Goal: Task Accomplishment & Management: Complete application form

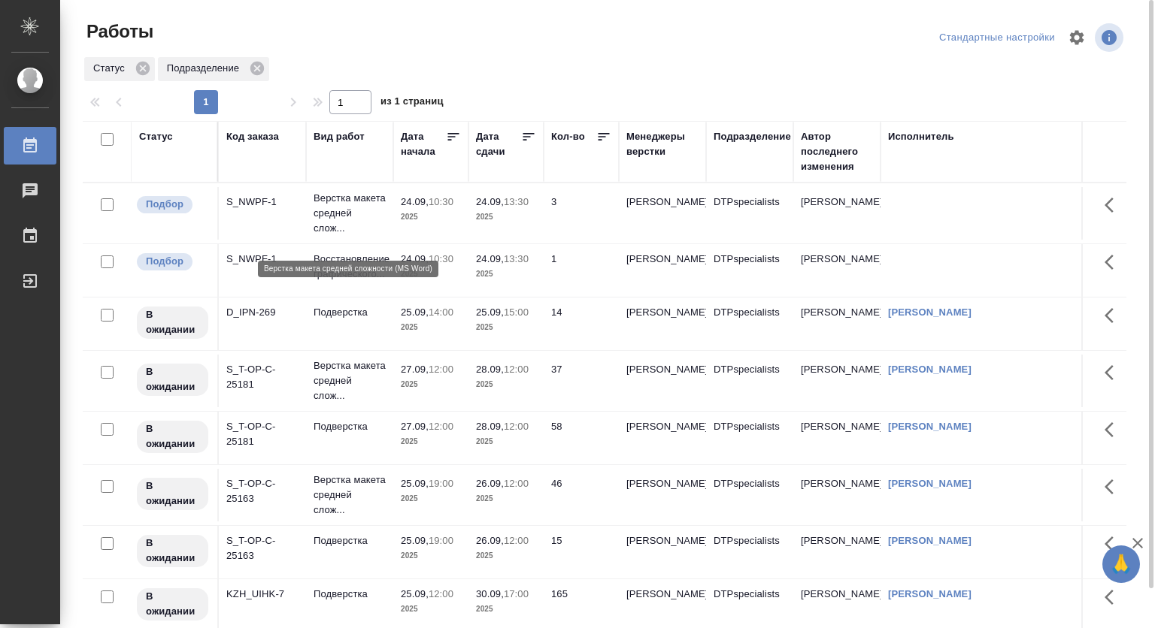
click at [329, 216] on p "Верстка макета средней слож..." at bounding box center [349, 213] width 72 height 45
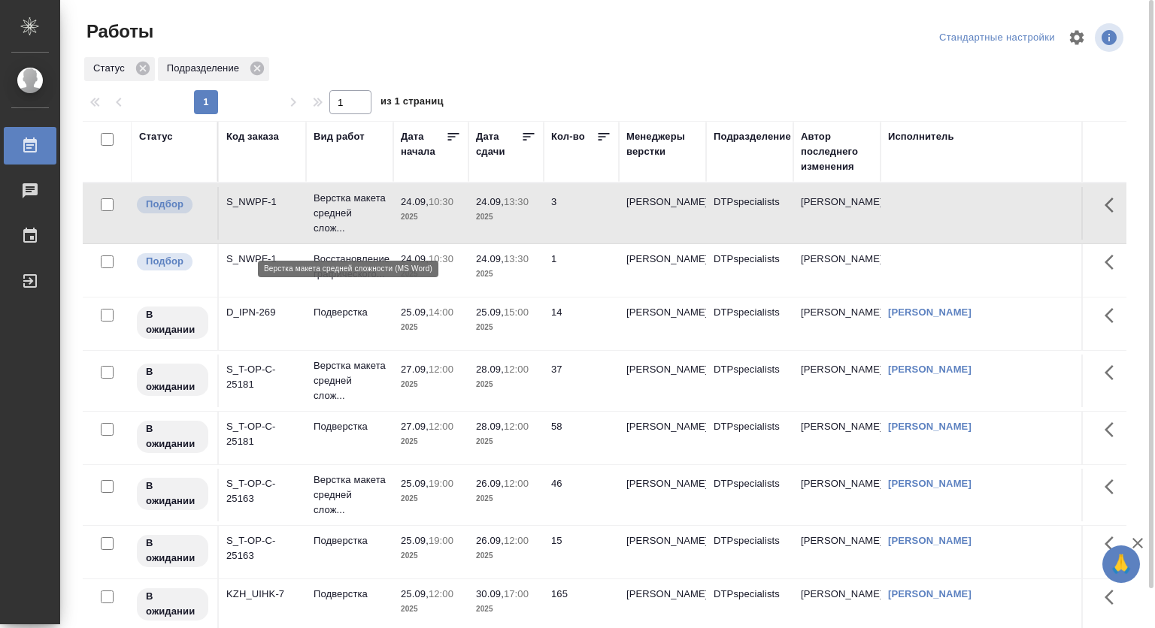
click at [331, 216] on p "Верстка макета средней слож..." at bounding box center [349, 213] width 72 height 45
drag, startPoint x: 556, startPoint y: 83, endPoint x: 458, endPoint y: 189, distance: 144.7
click at [556, 83] on div at bounding box center [610, 87] width 1055 height 8
click at [334, 210] on p "Верстка макета средней слож..." at bounding box center [349, 213] width 72 height 45
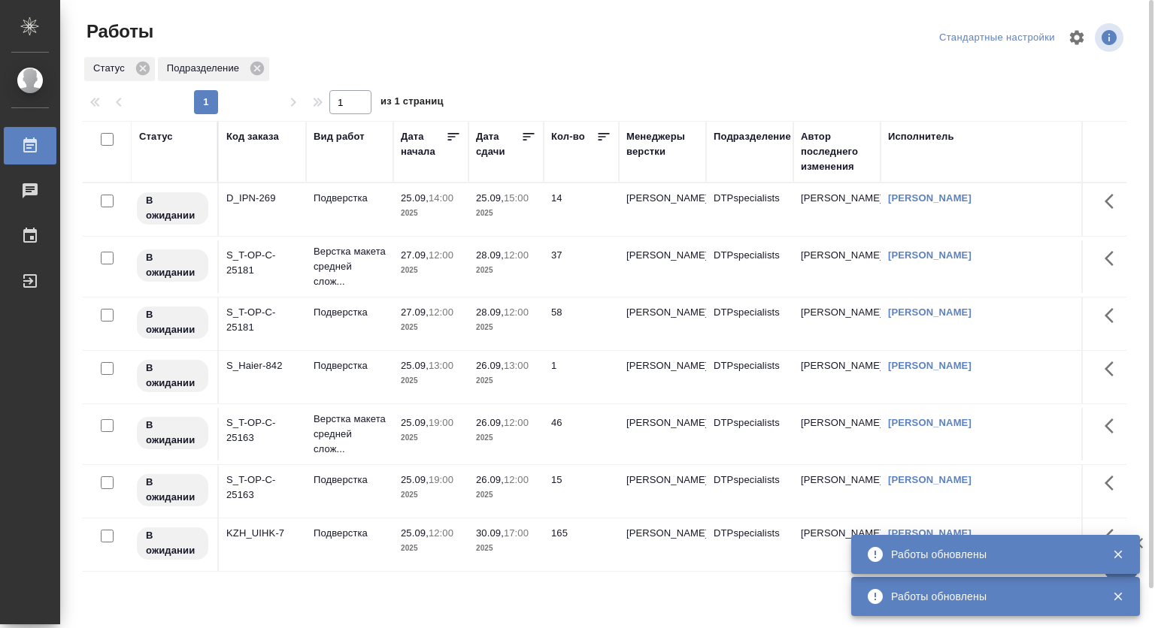
scroll to position [42, 0]
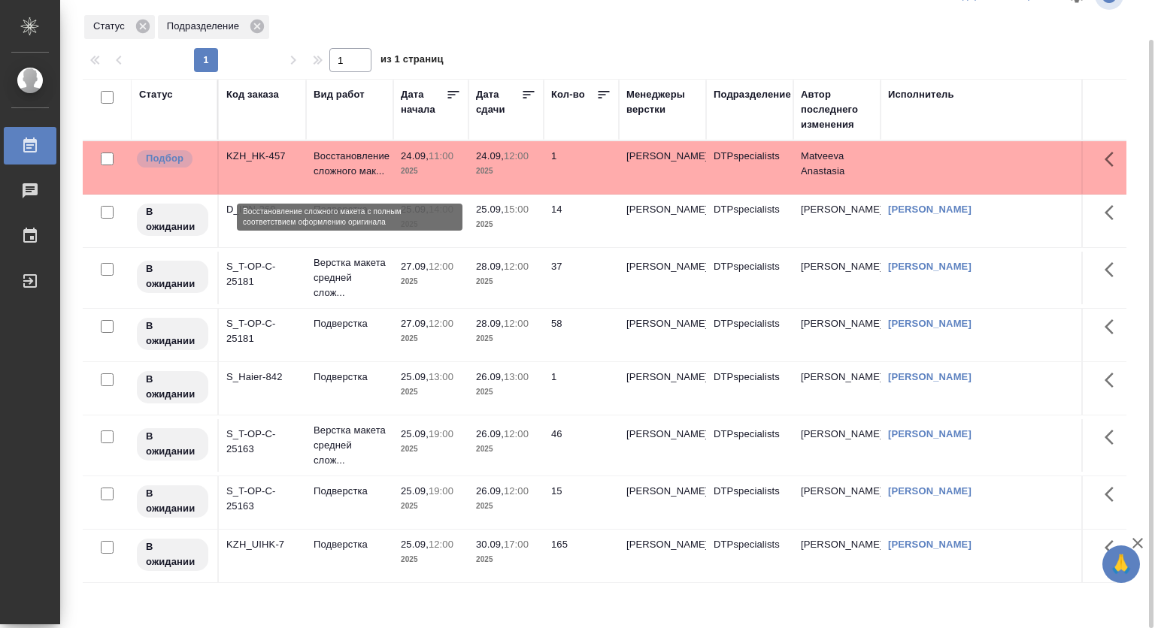
click at [362, 159] on p "Восстановление сложного мак..." at bounding box center [349, 164] width 72 height 30
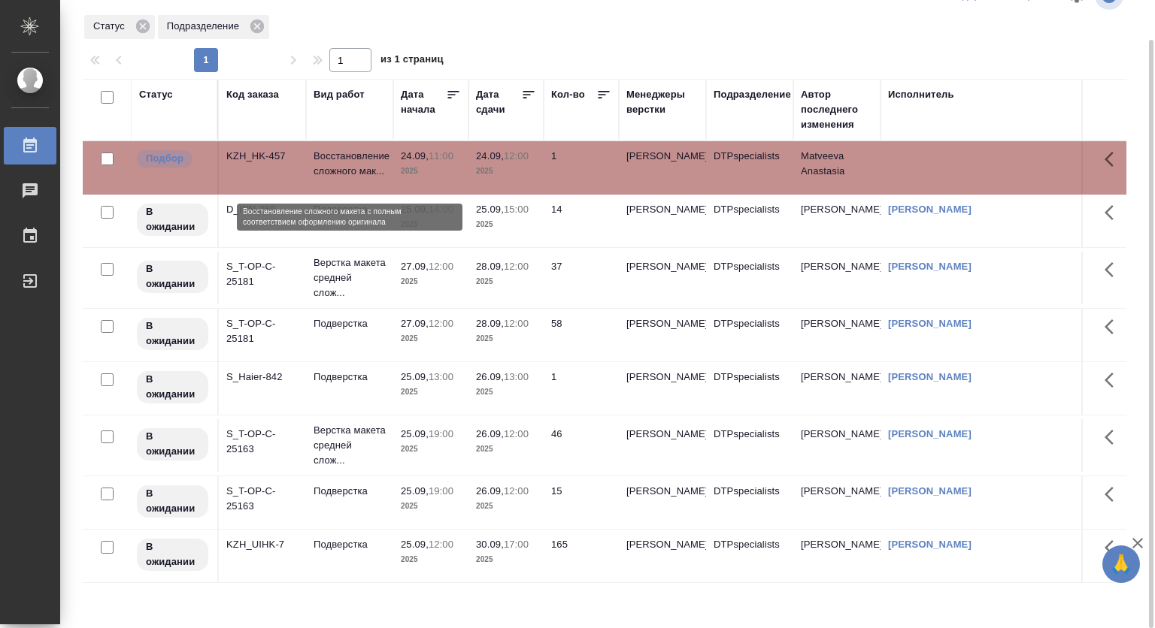
click at [362, 159] on p "Восстановление сложного мак..." at bounding box center [349, 164] width 72 height 30
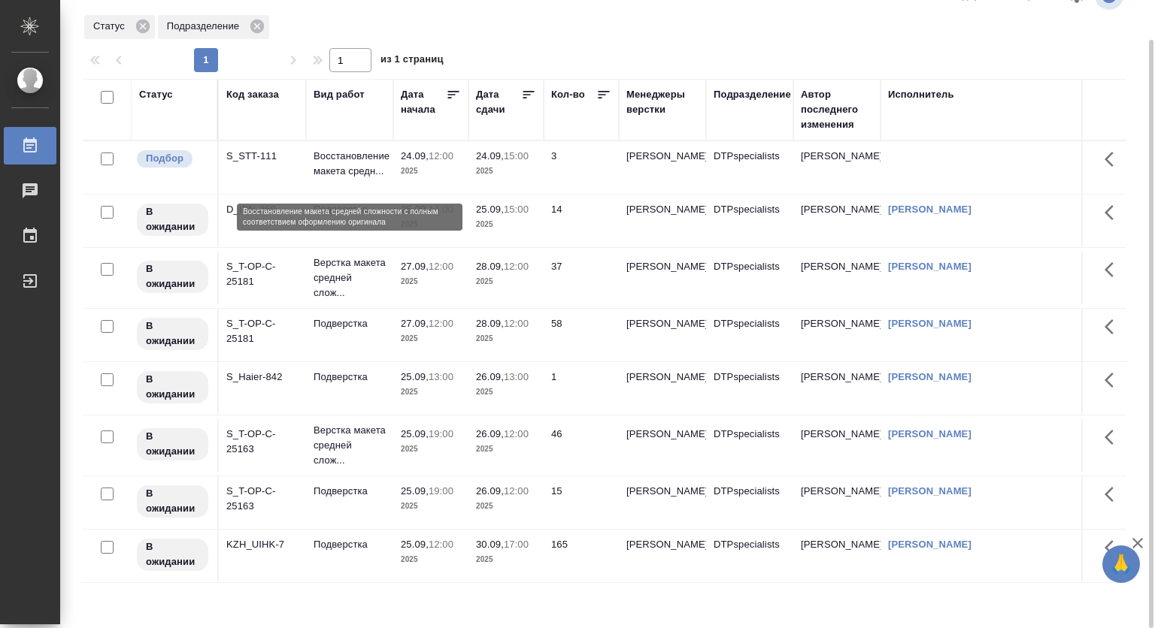
click at [333, 158] on p "Восстановление макета средн..." at bounding box center [349, 164] width 72 height 30
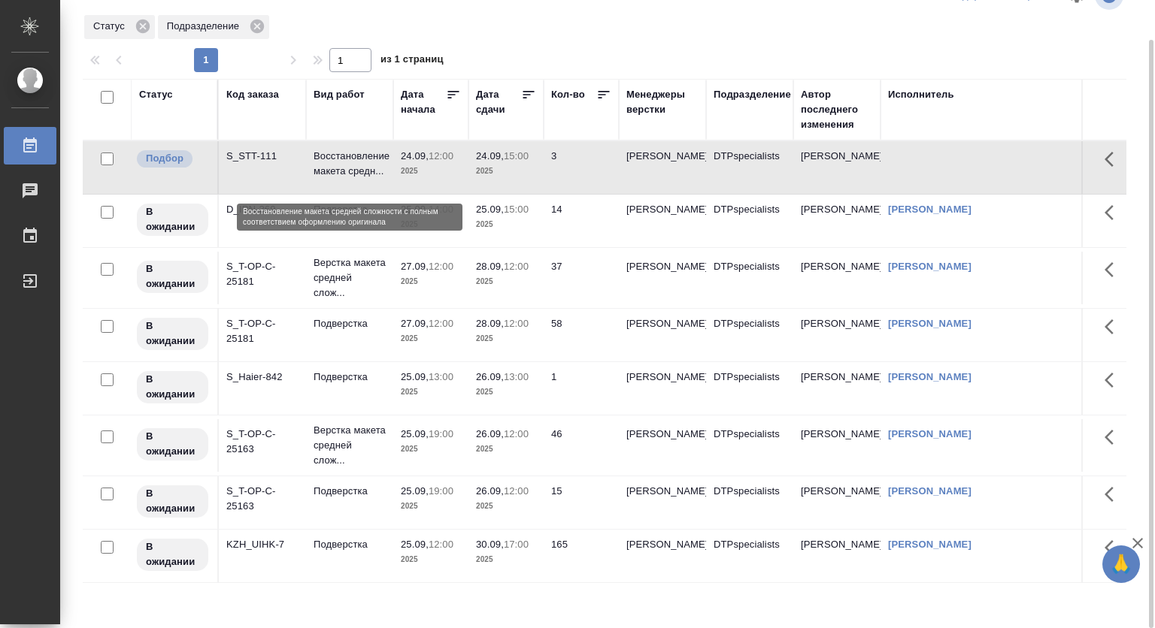
click at [337, 166] on p "Восстановление макета средн..." at bounding box center [349, 164] width 72 height 30
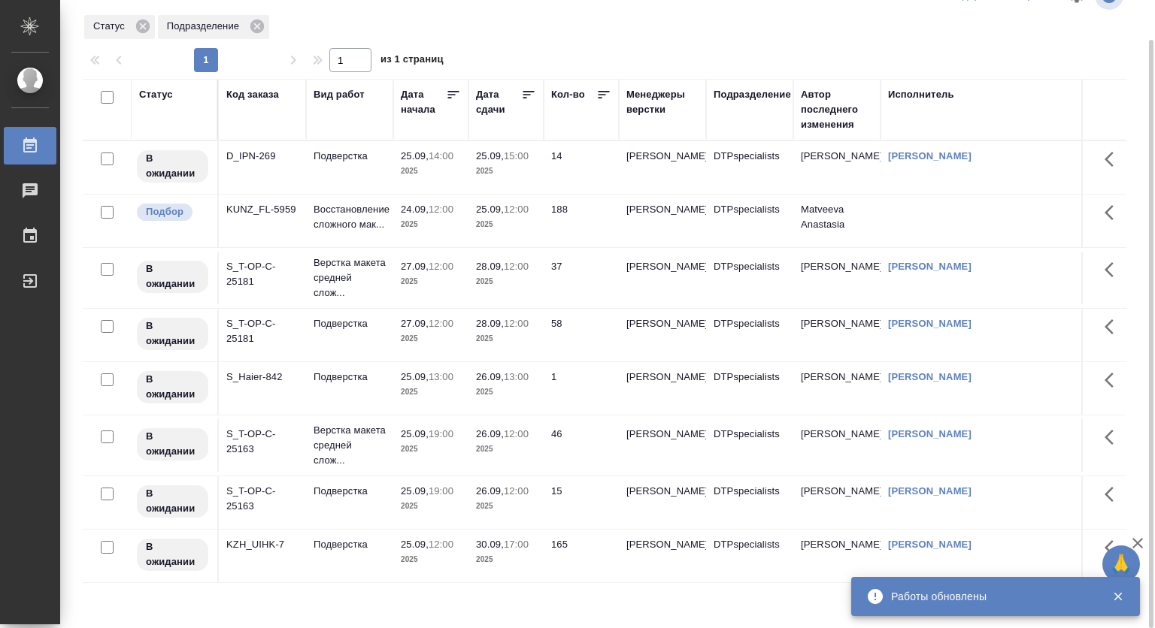
click at [403, 210] on p "24.09," at bounding box center [415, 209] width 28 height 11
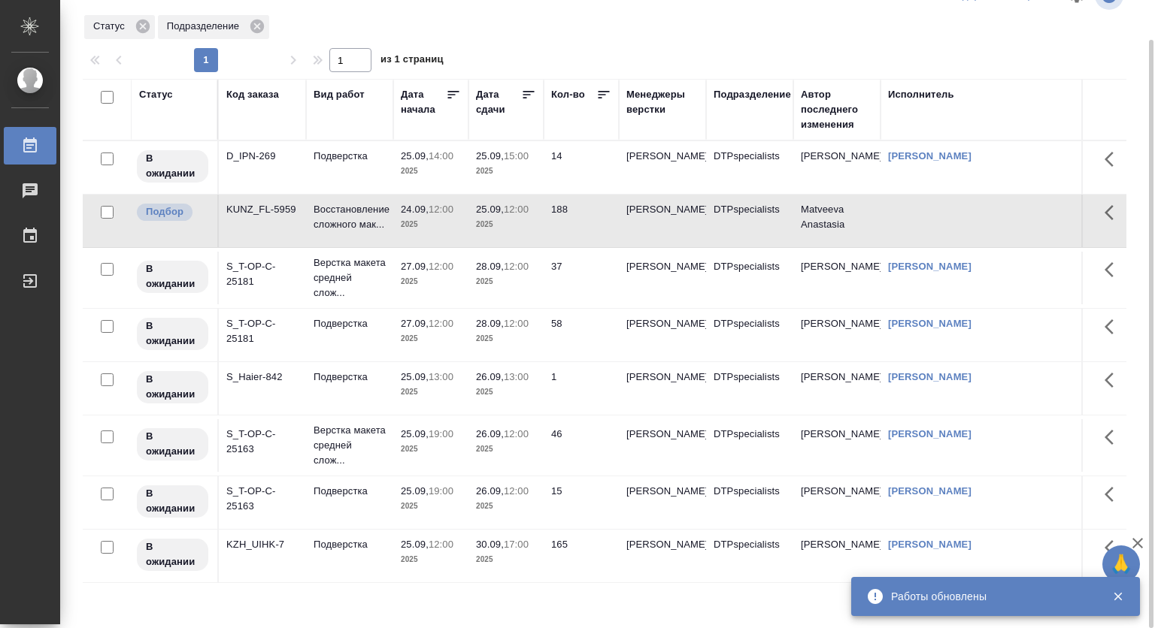
click at [403, 210] on p "24.09," at bounding box center [415, 209] width 28 height 11
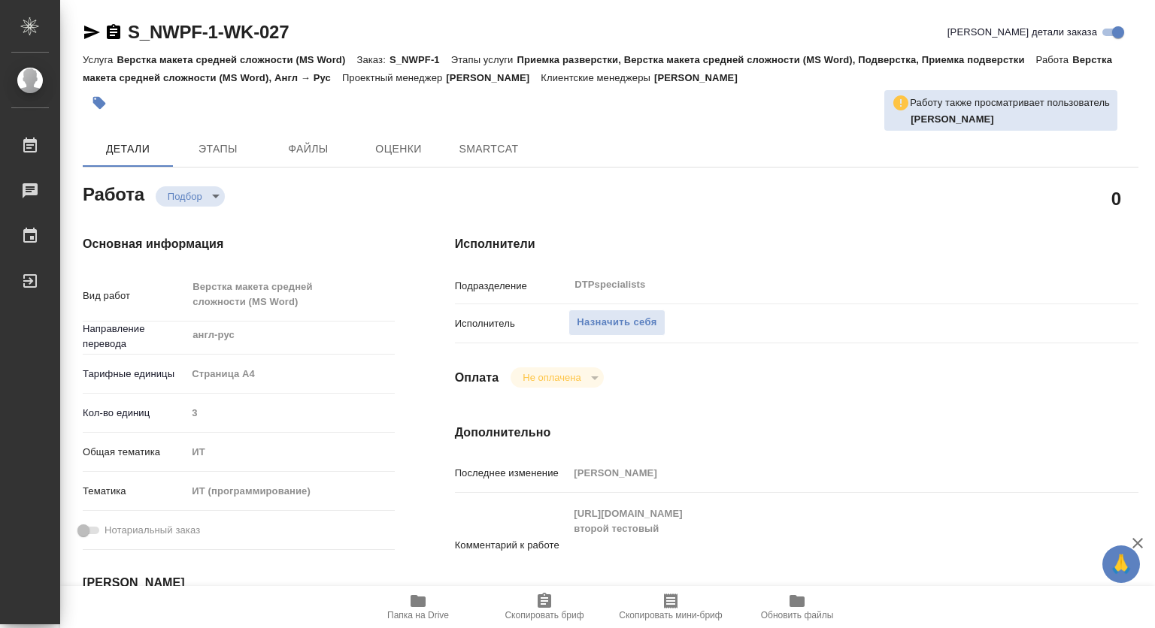
type textarea "x"
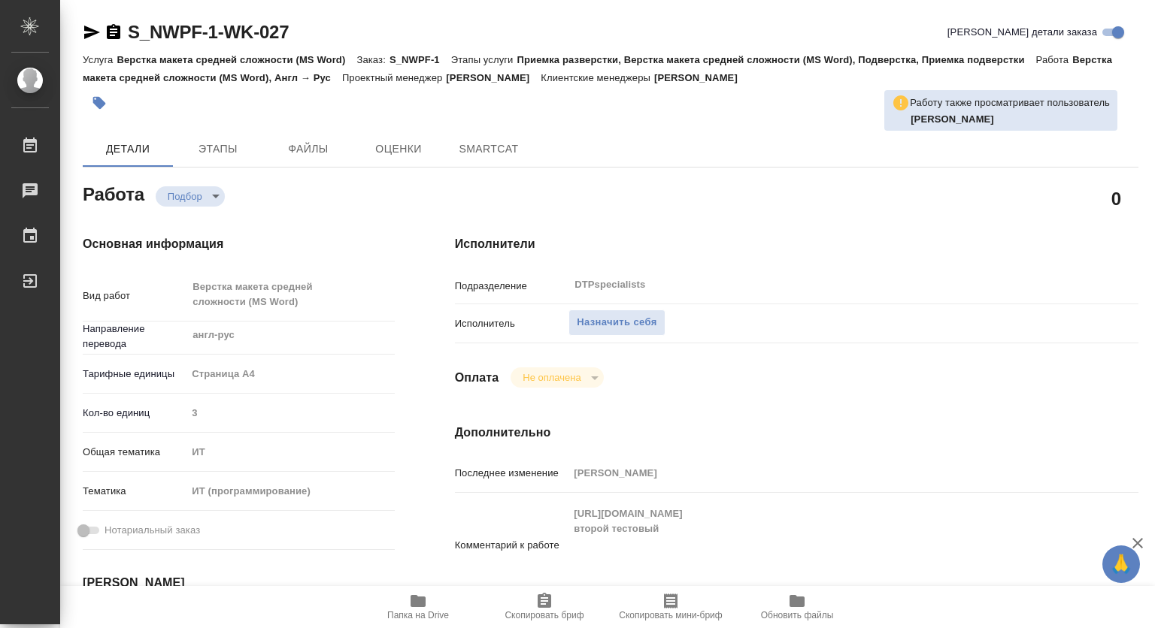
type textarea "x"
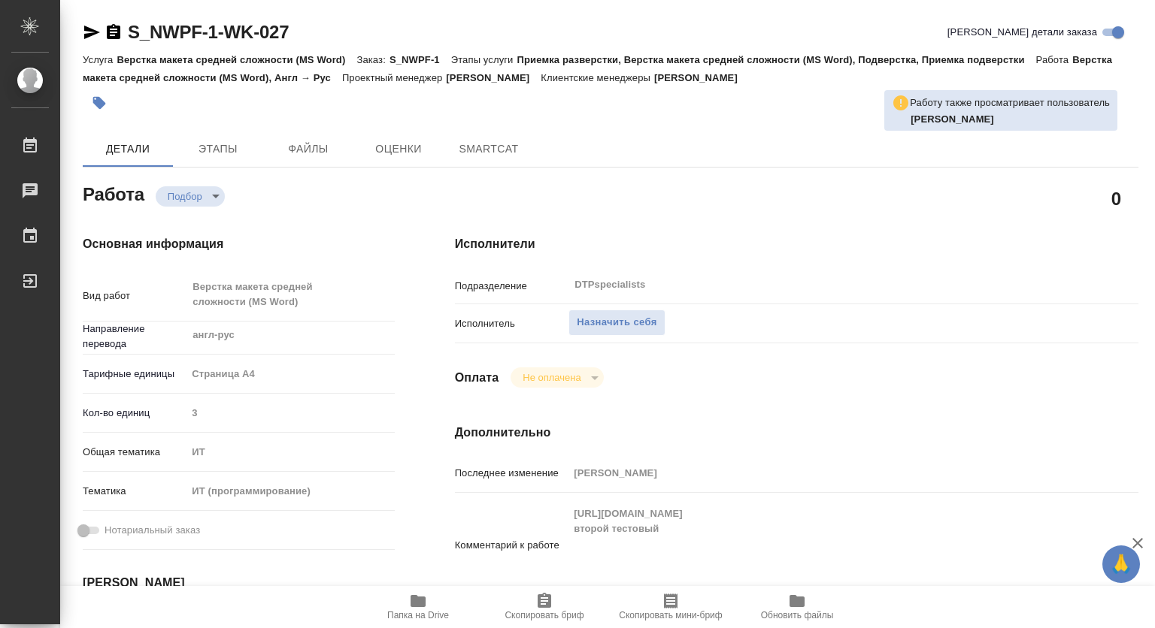
type textarea "x"
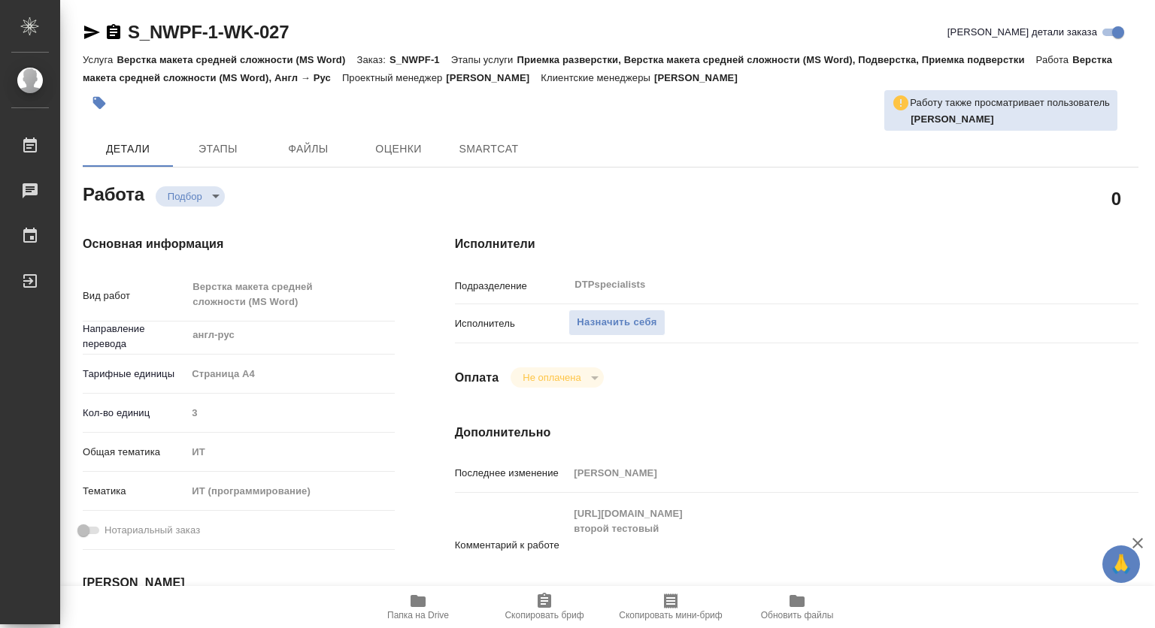
type textarea "x"
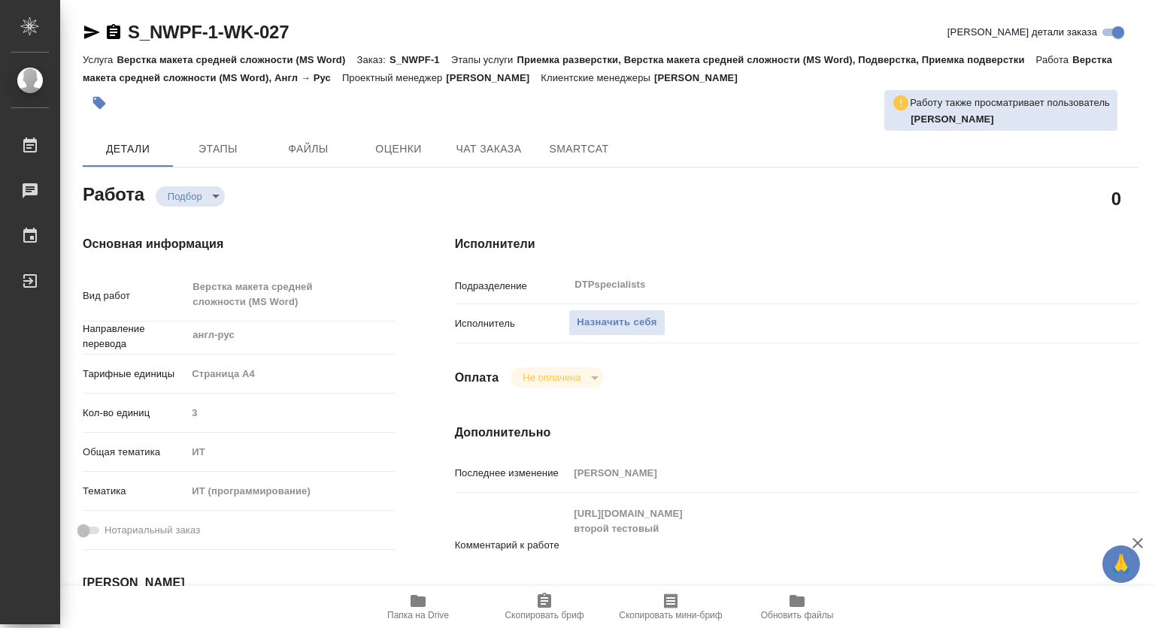
type textarea "x"
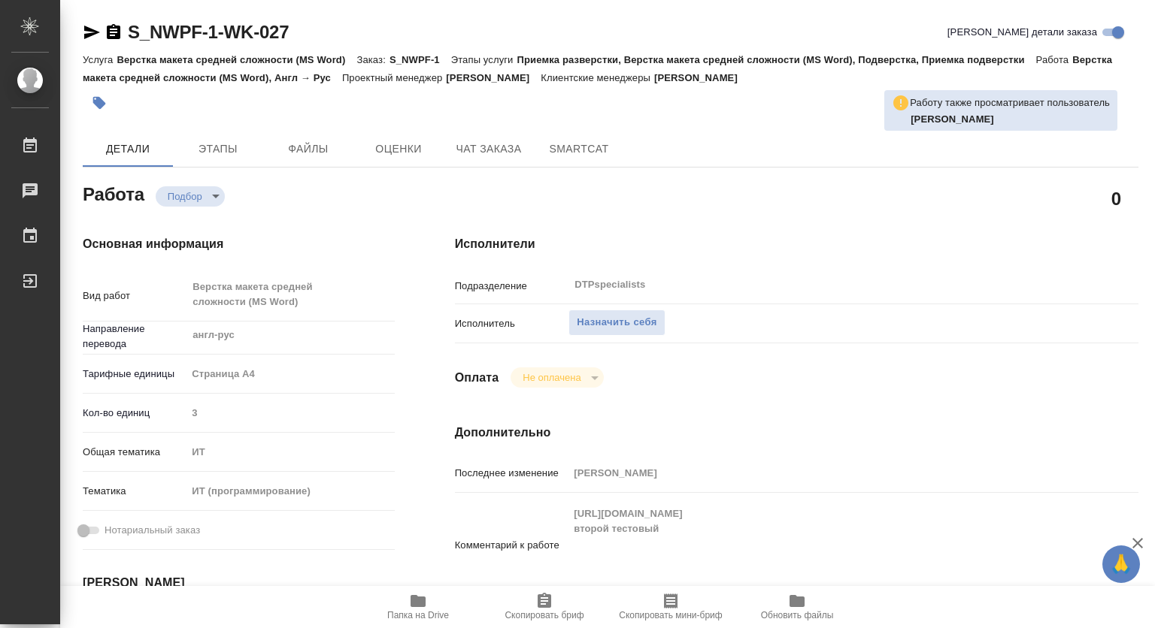
type textarea "x"
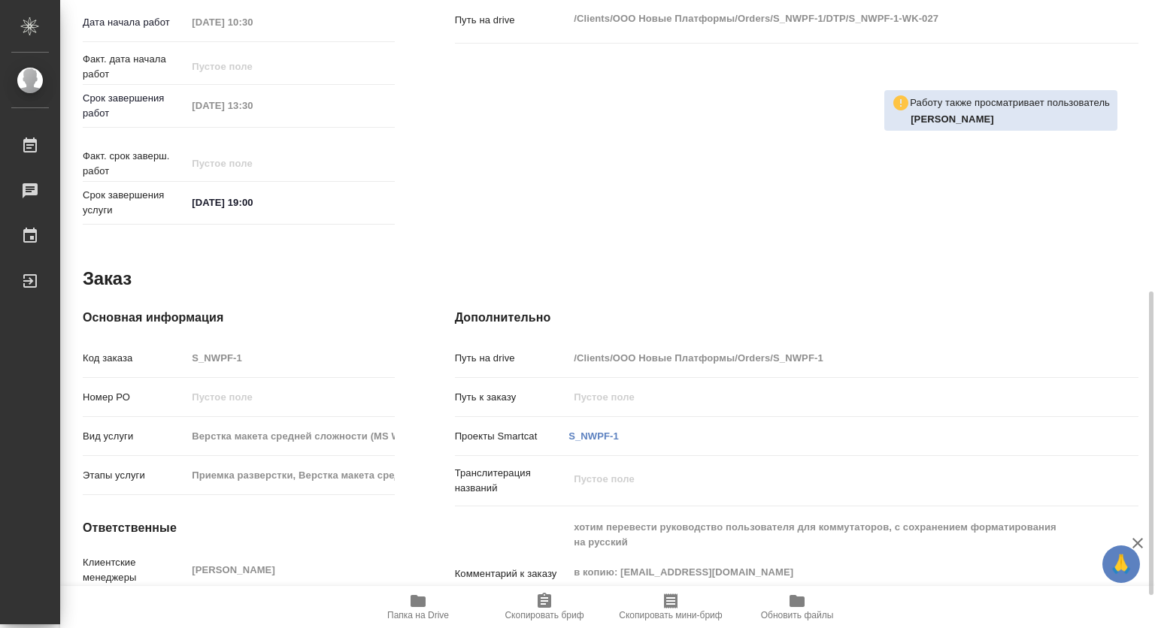
scroll to position [669, 0]
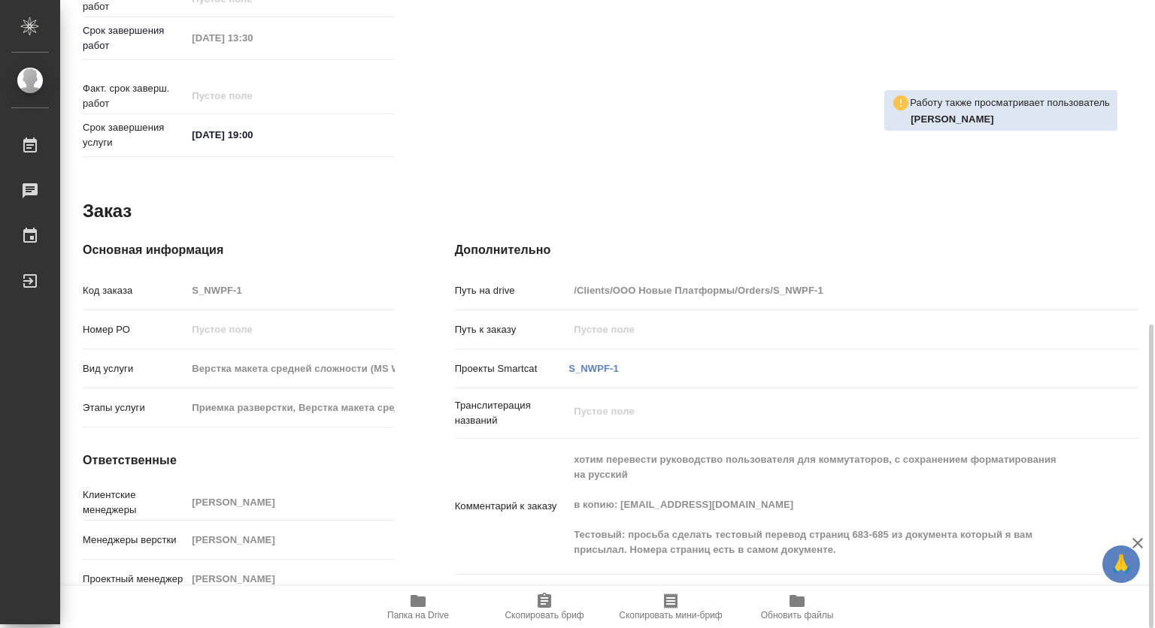
click at [422, 605] on icon "button" at bounding box center [417, 601] width 15 height 12
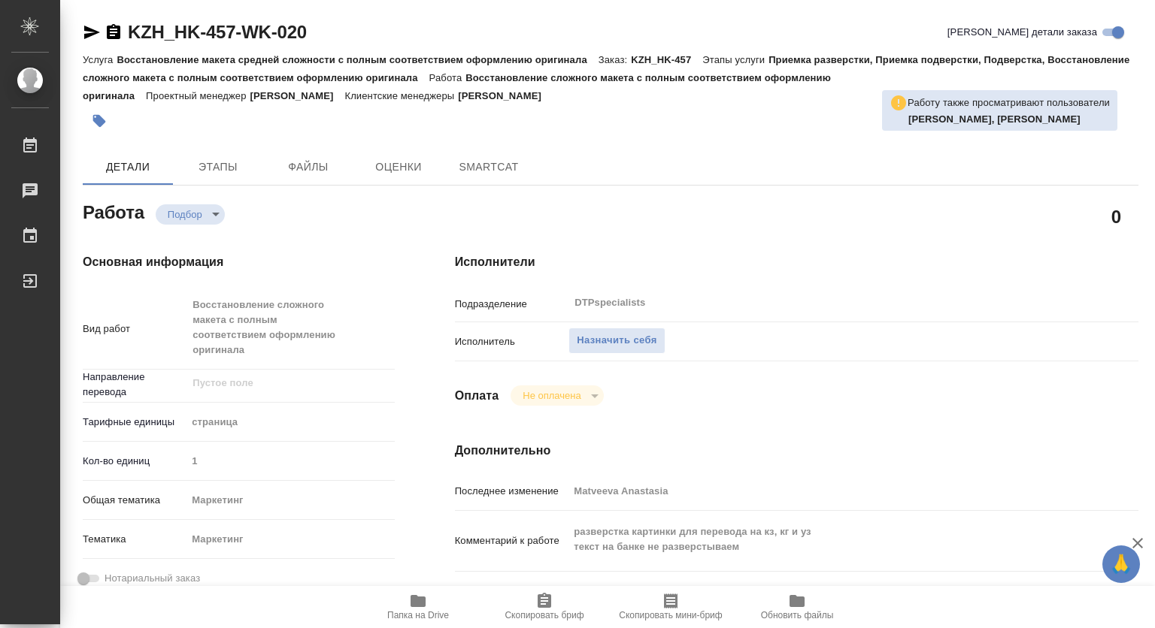
type textarea "x"
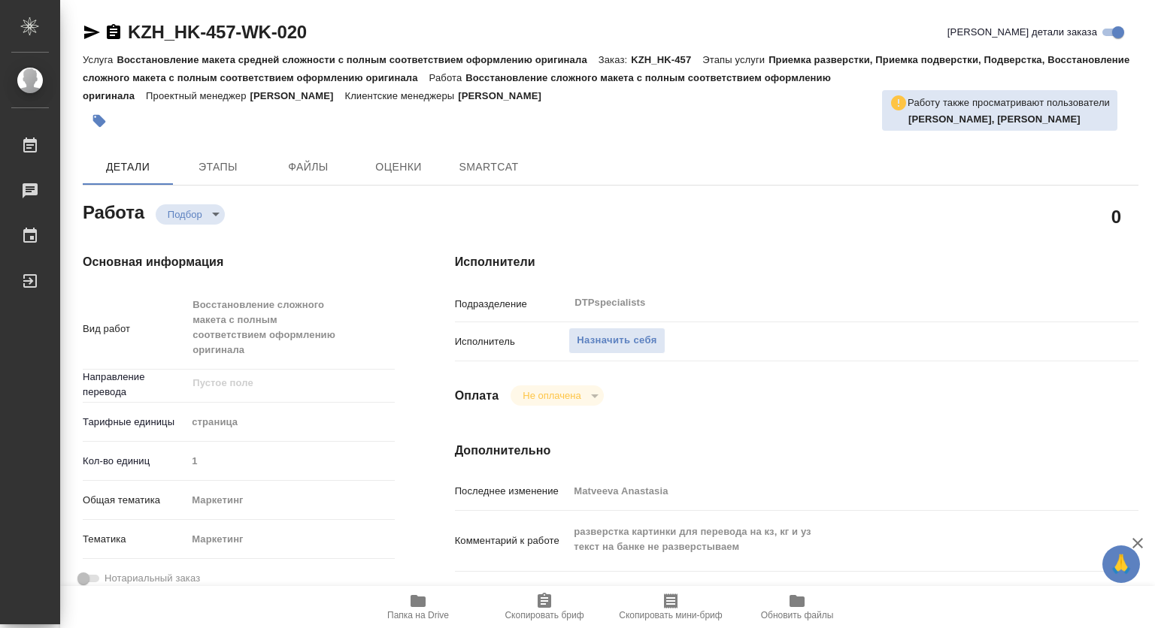
type textarea "x"
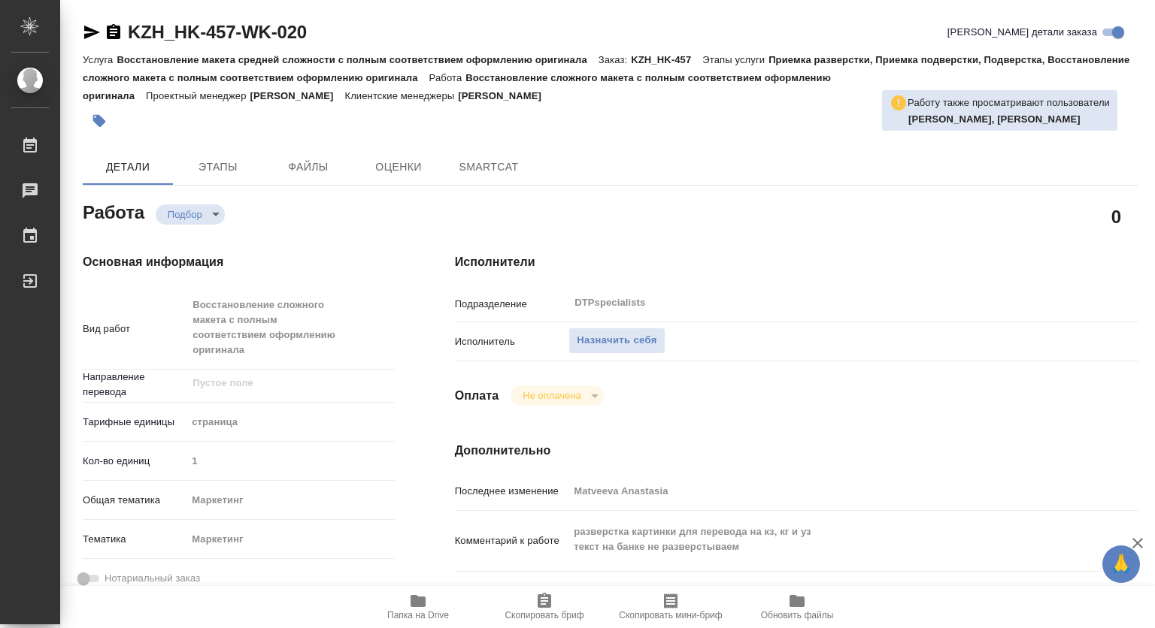
type textarea "x"
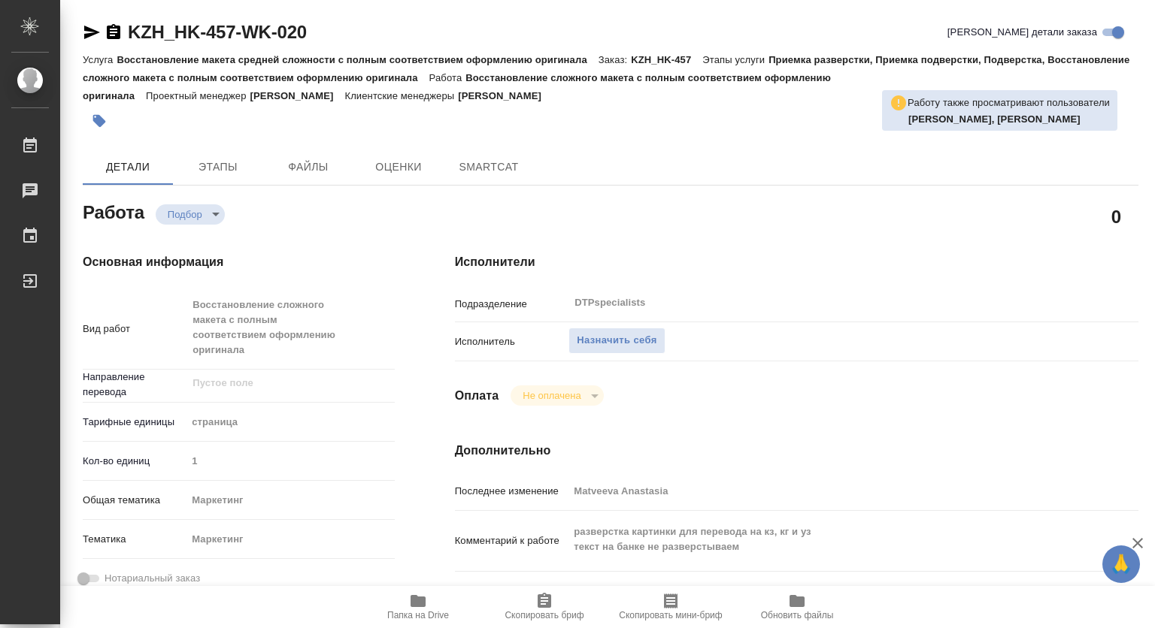
type textarea "x"
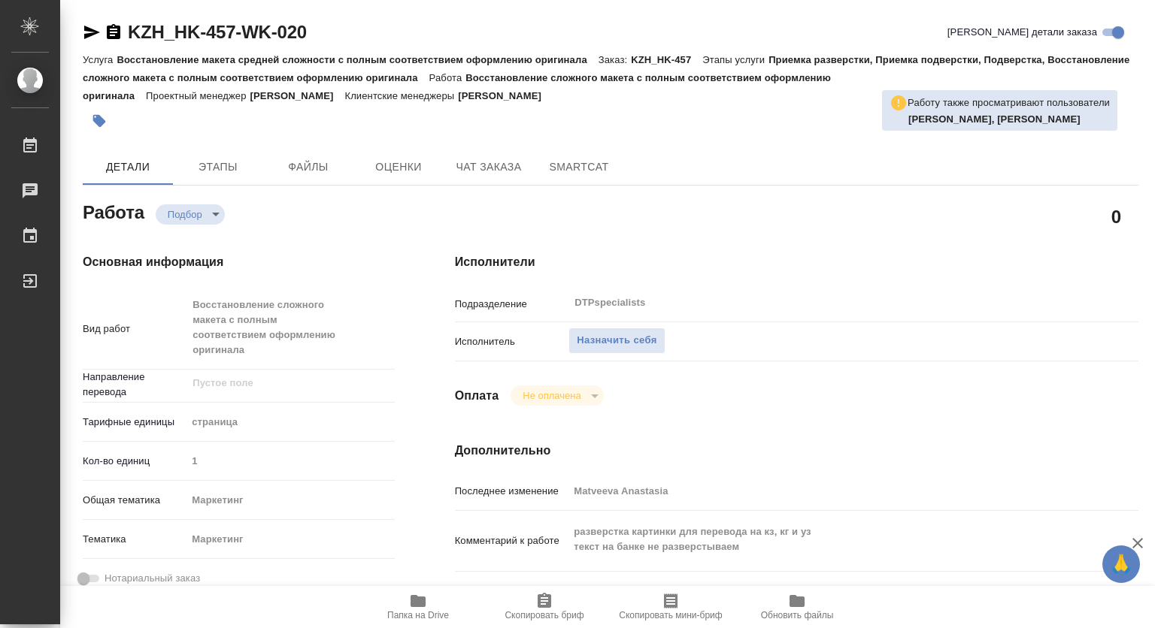
type textarea "x"
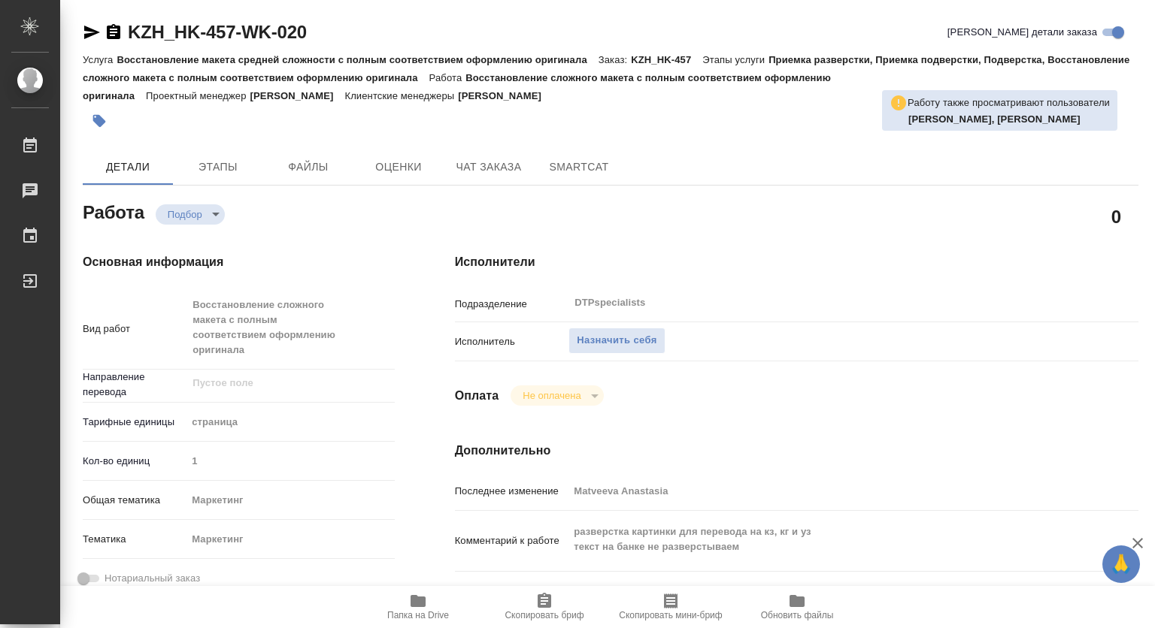
type textarea "x"
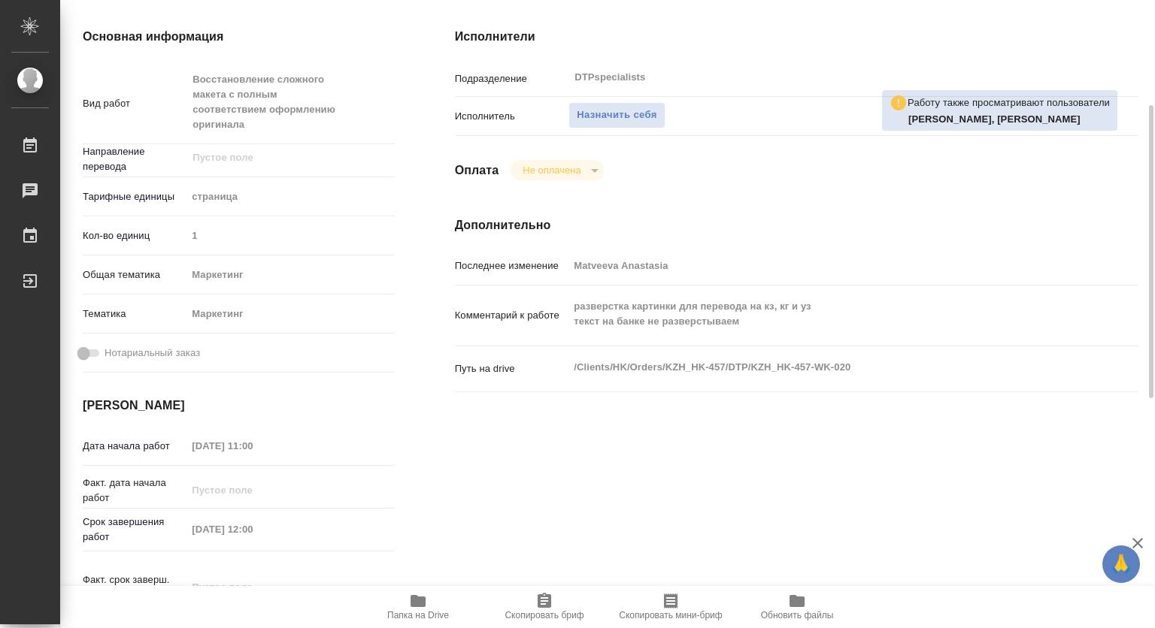
scroll to position [451, 0]
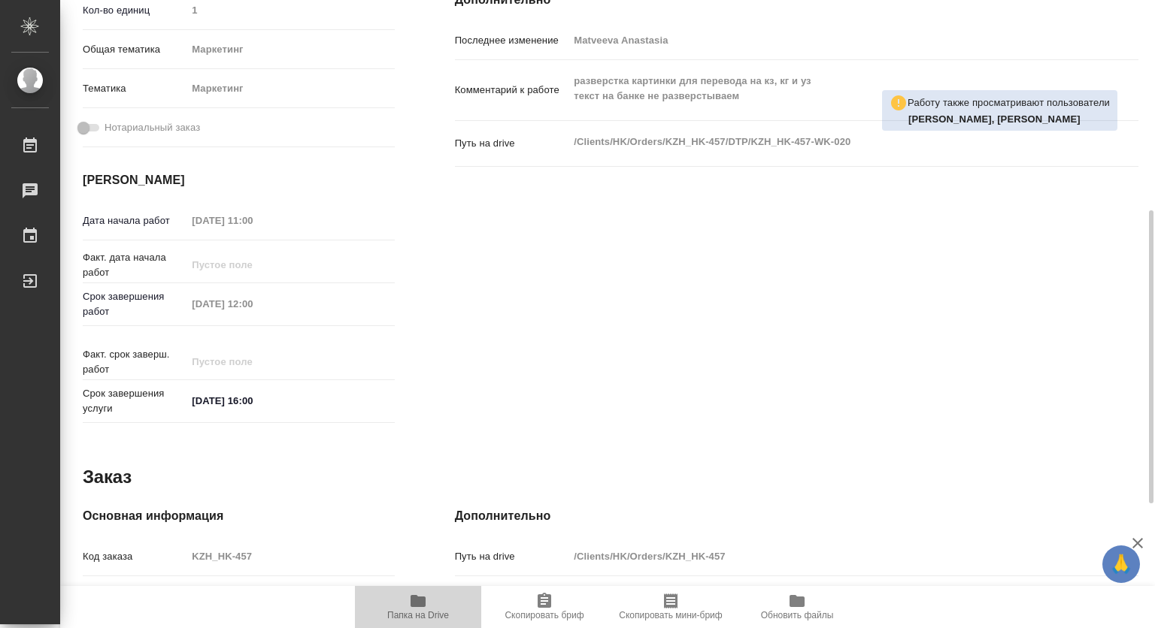
click at [418, 607] on icon "button" at bounding box center [418, 601] width 18 height 18
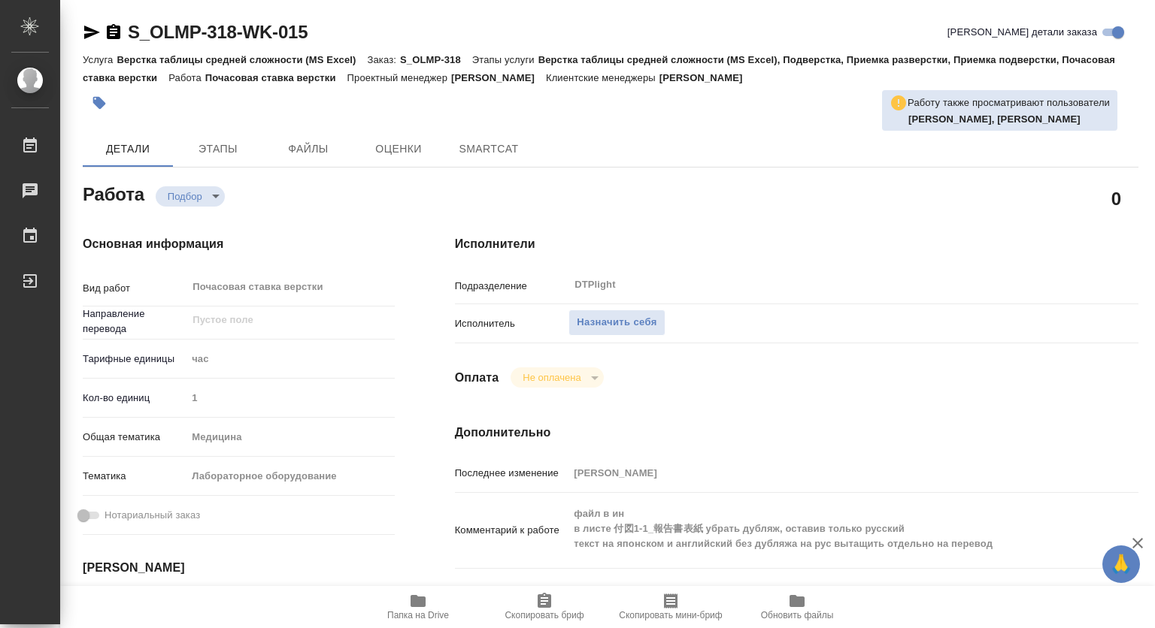
type textarea "x"
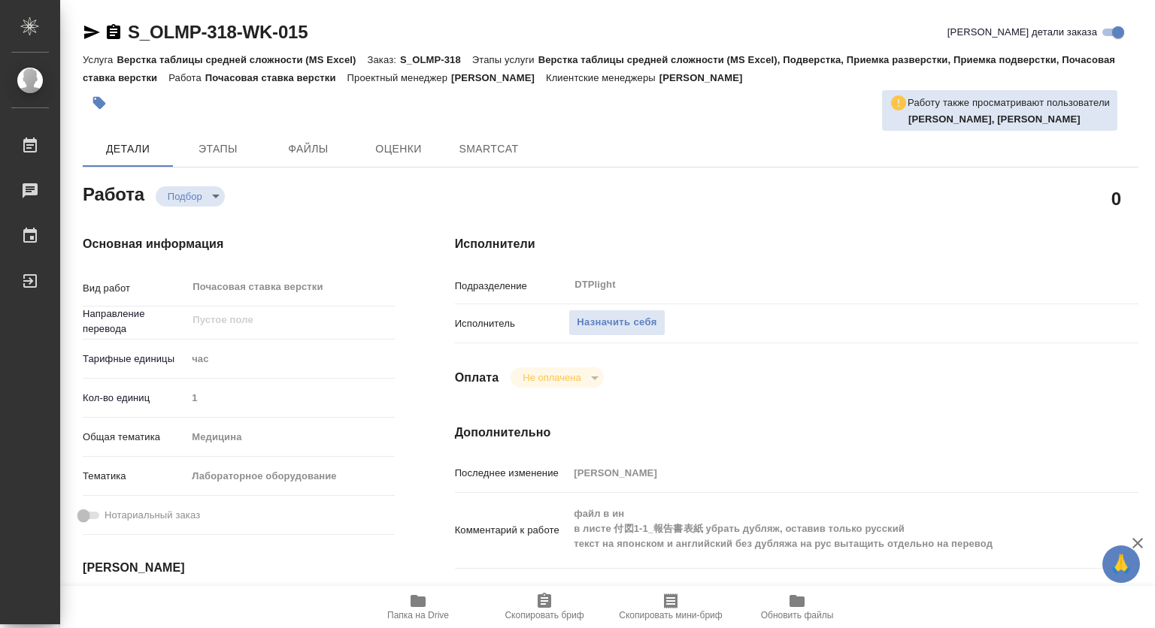
type textarea "x"
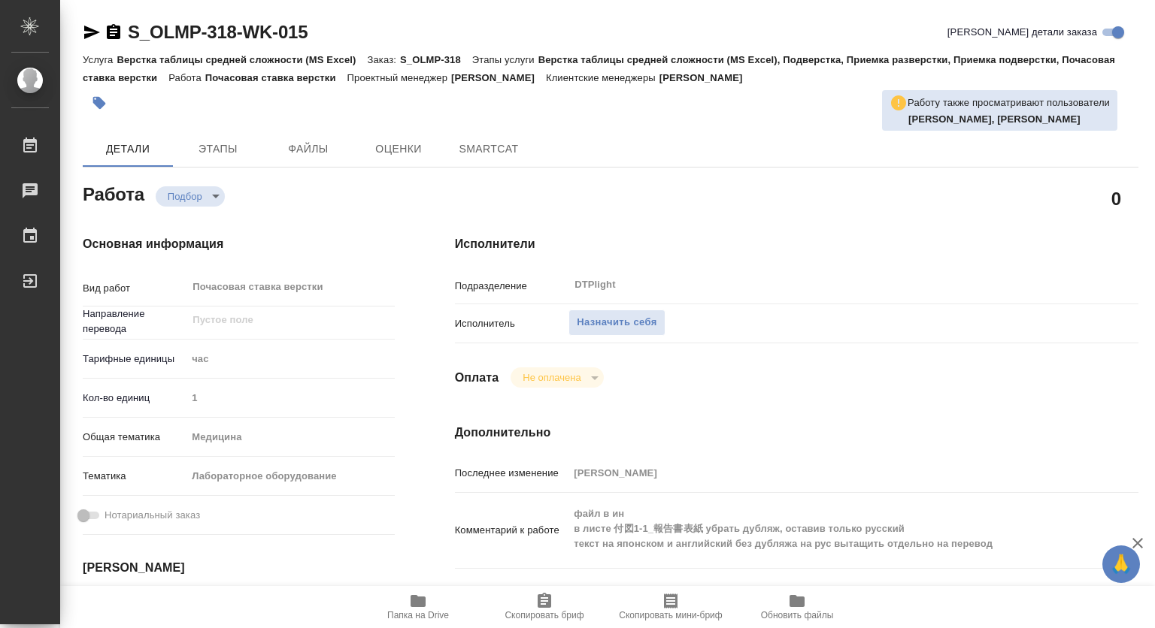
type textarea "x"
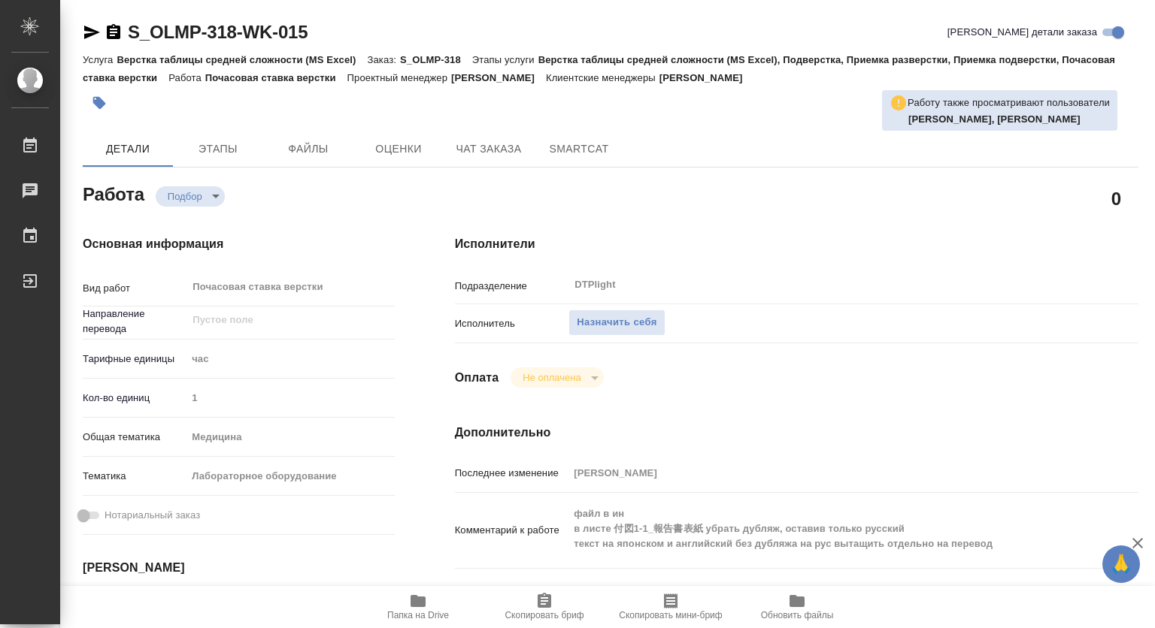
type textarea "x"
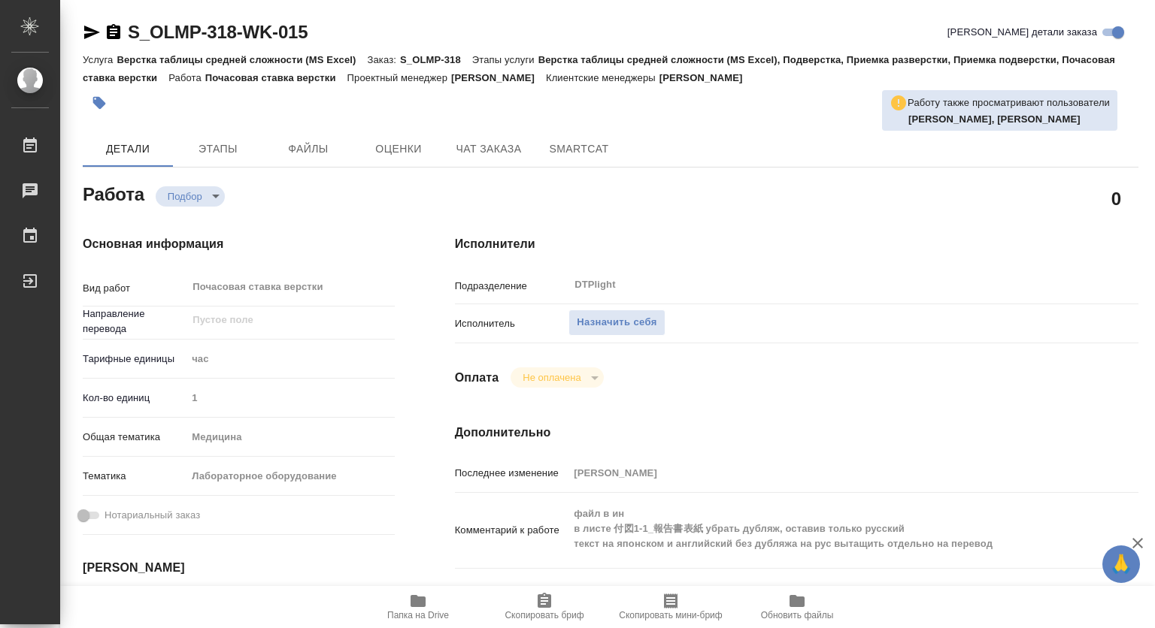
type textarea "x"
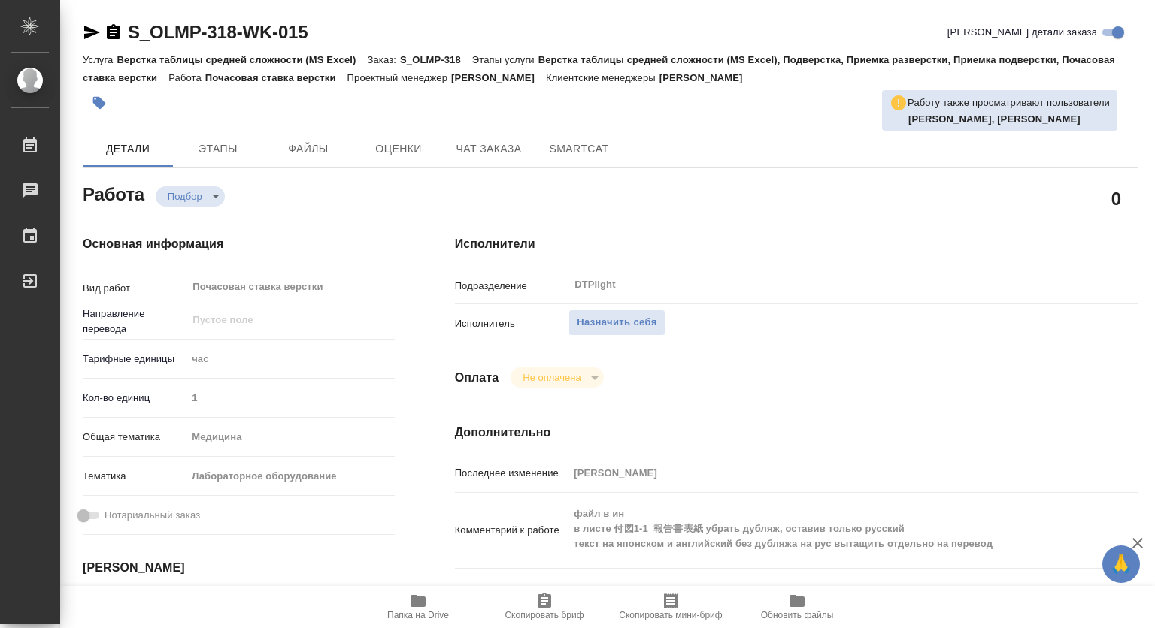
scroll to position [226, 0]
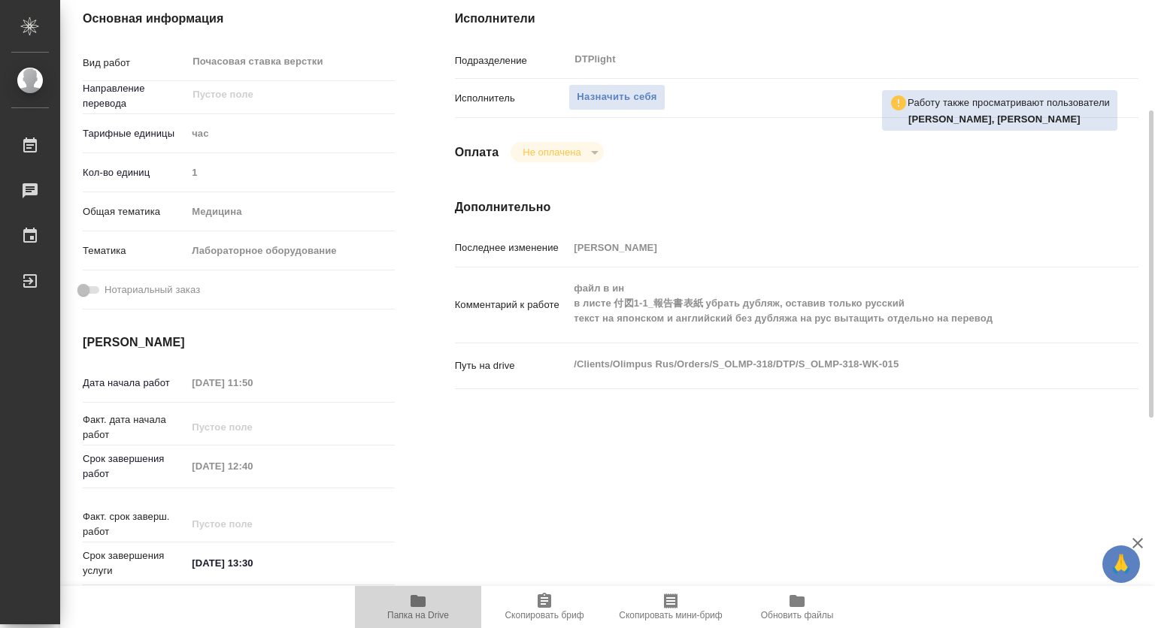
click at [415, 602] on icon "button" at bounding box center [417, 601] width 15 height 12
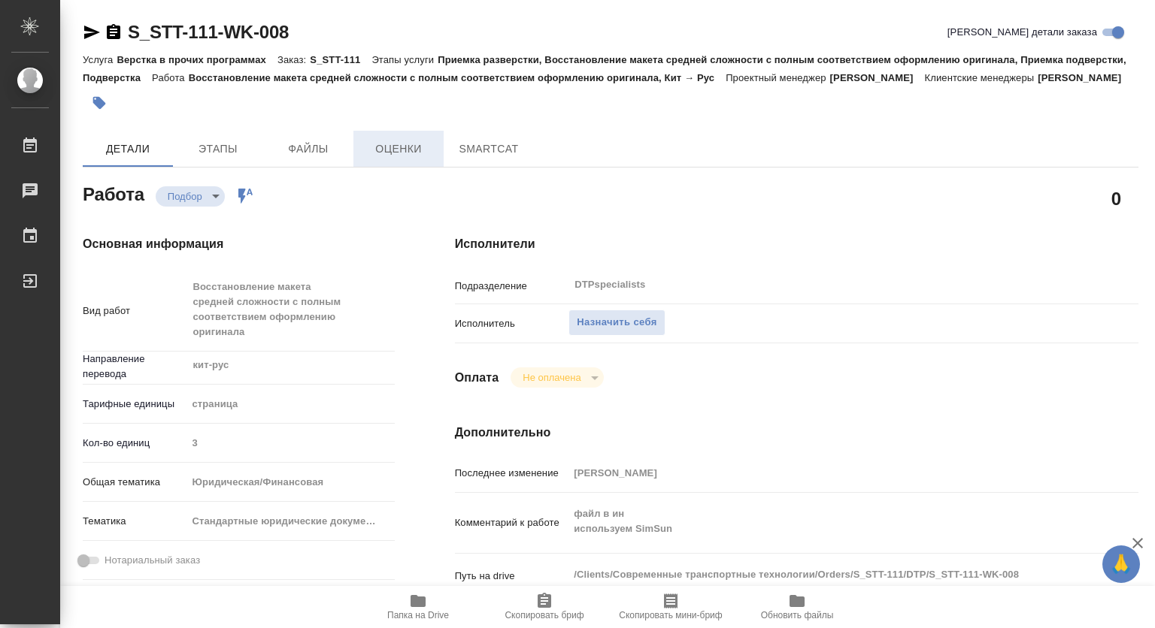
type textarea "x"
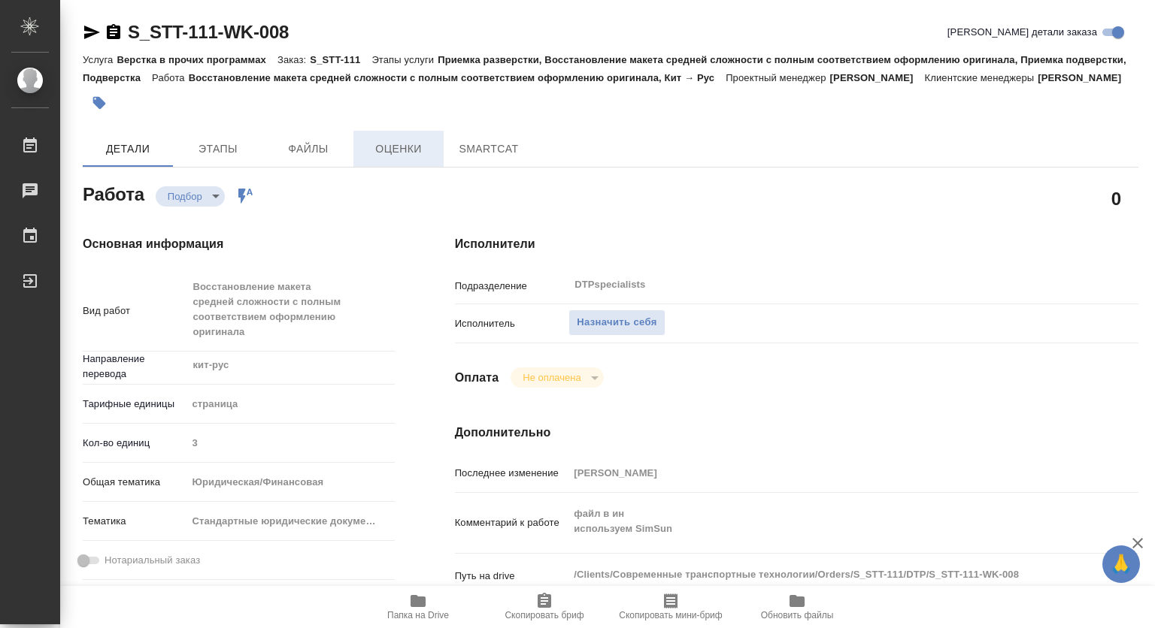
type textarea "x"
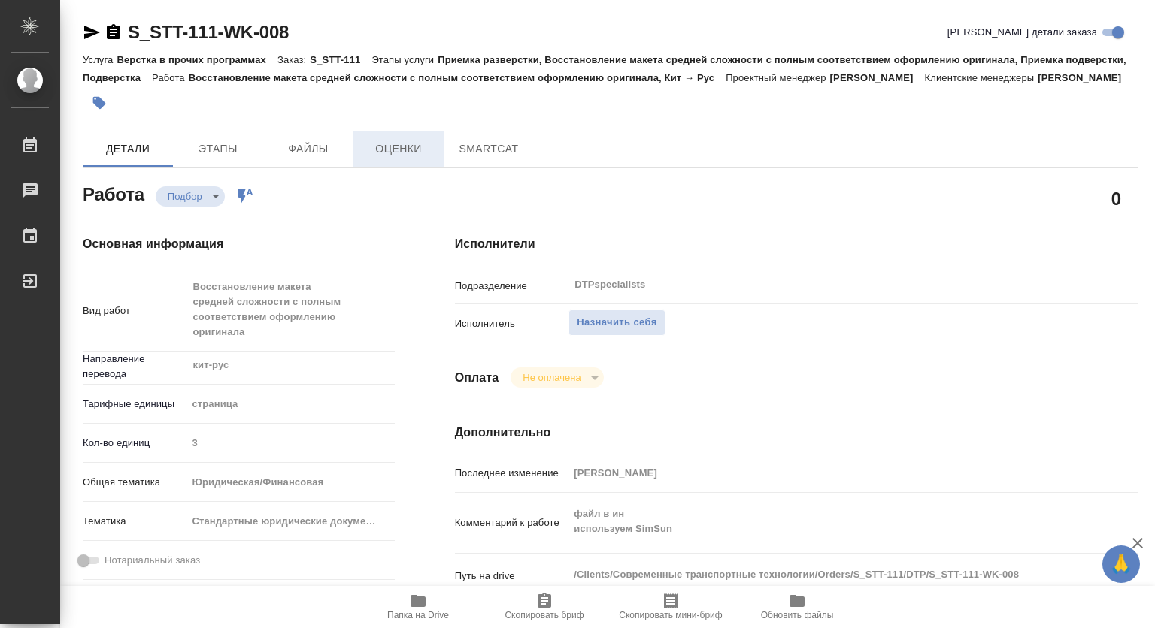
type textarea "x"
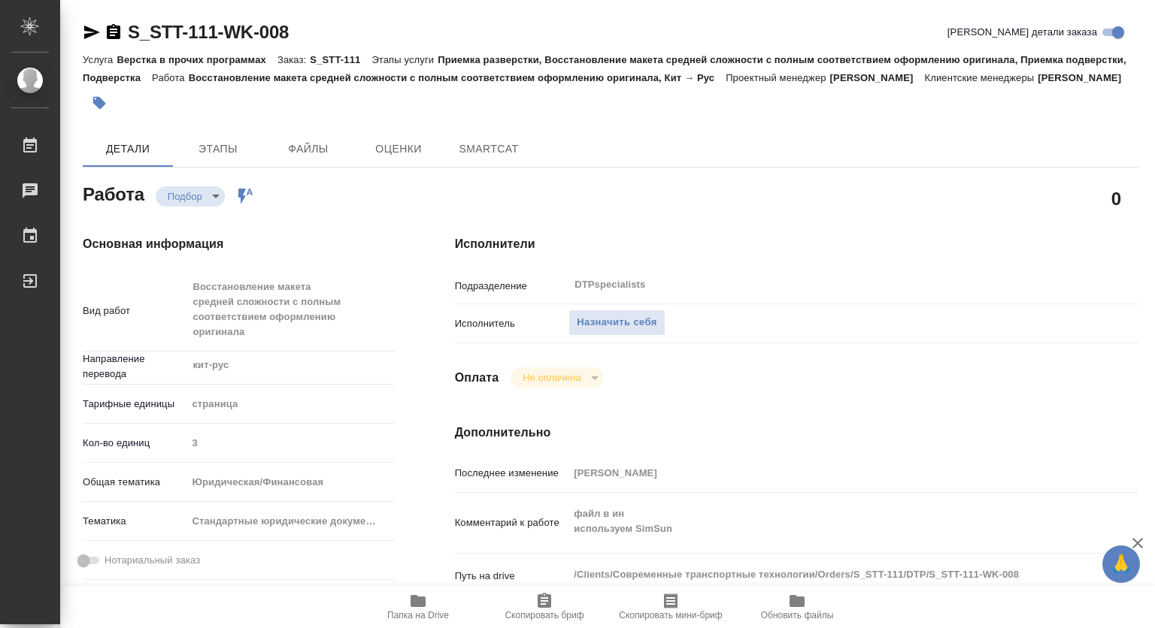
type textarea "x"
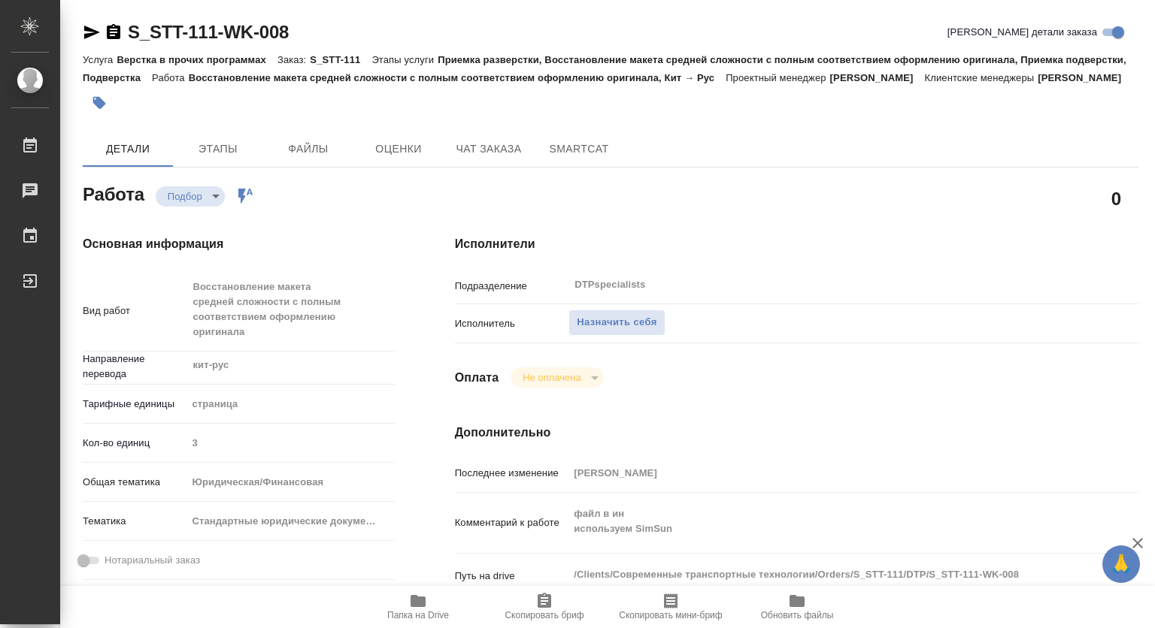
scroll to position [226, 0]
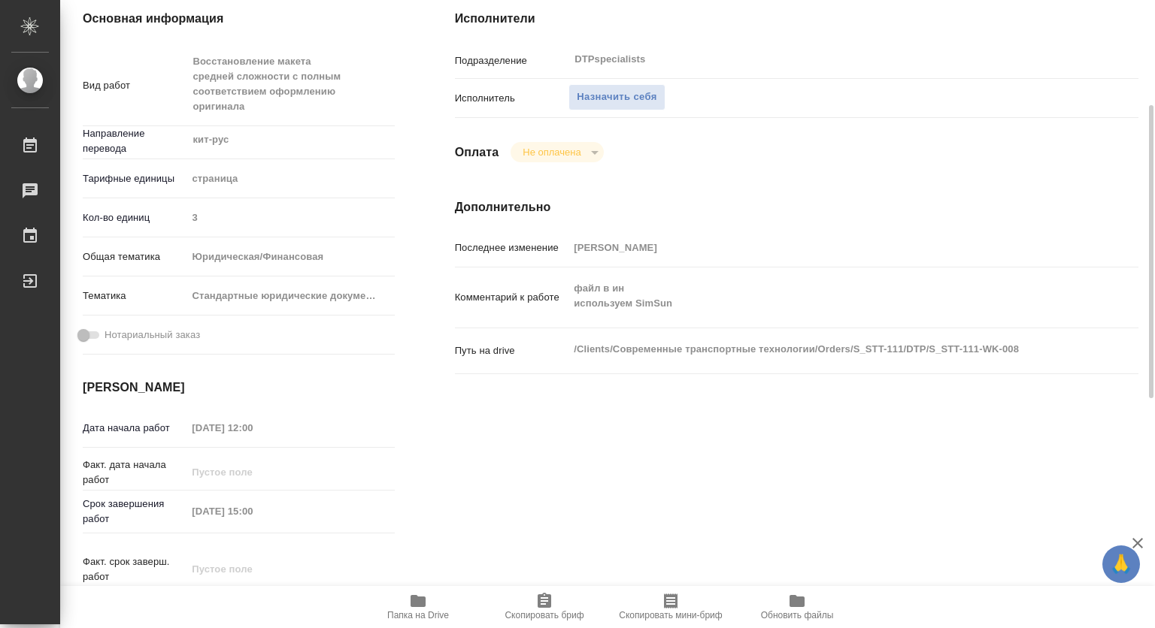
type textarea "x"
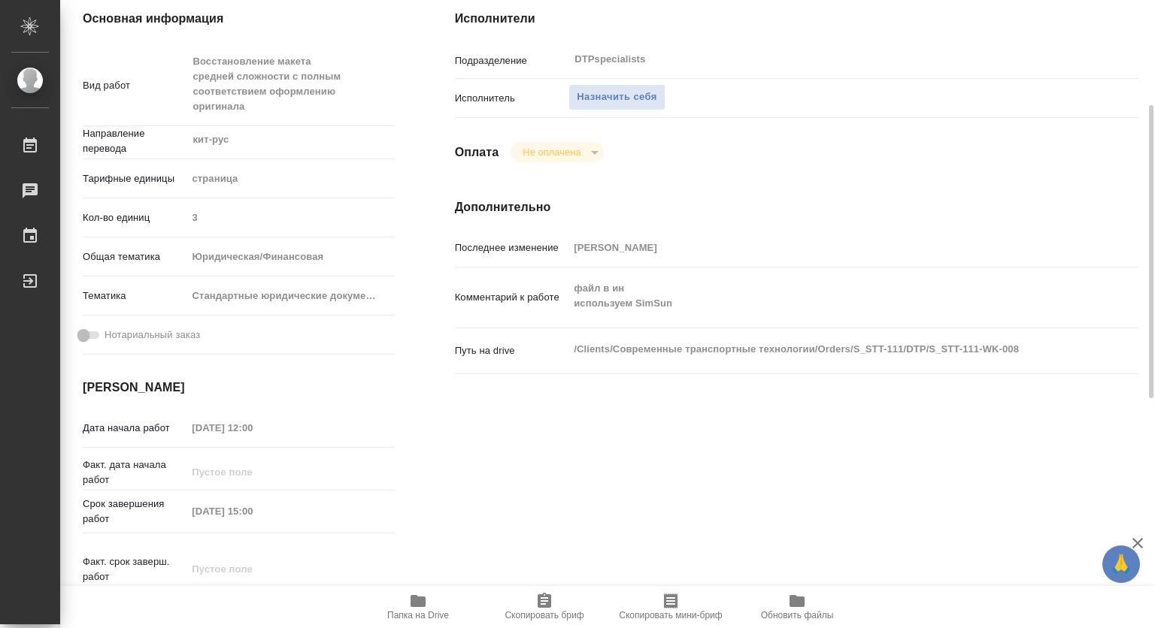
click at [412, 609] on icon "button" at bounding box center [418, 601] width 18 height 18
type textarea "x"
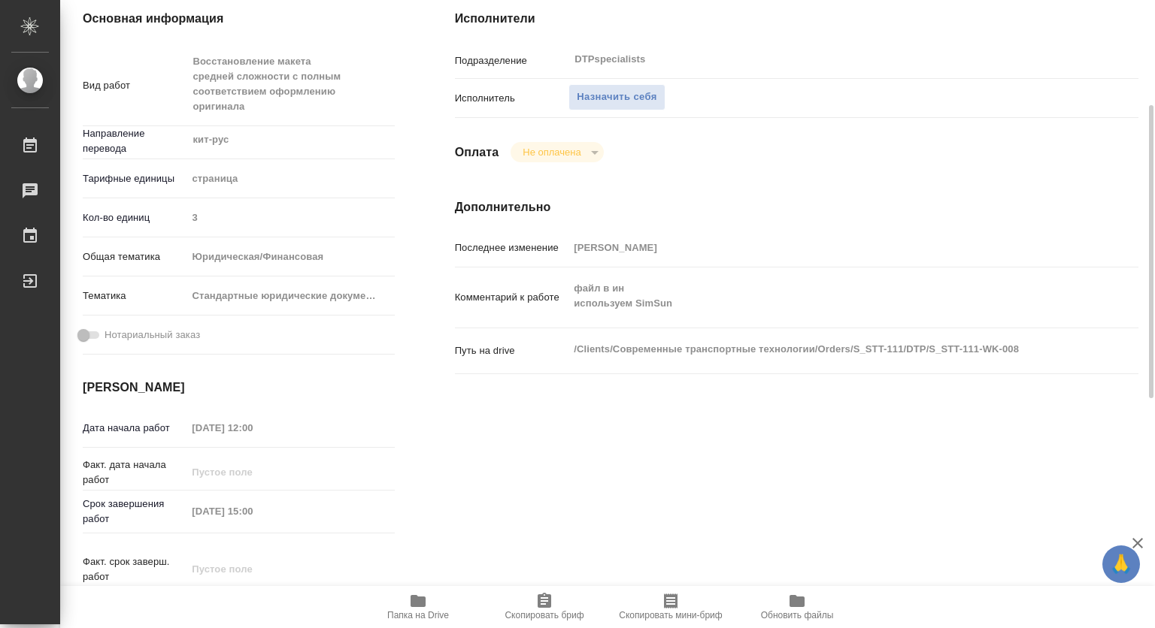
type textarea "x"
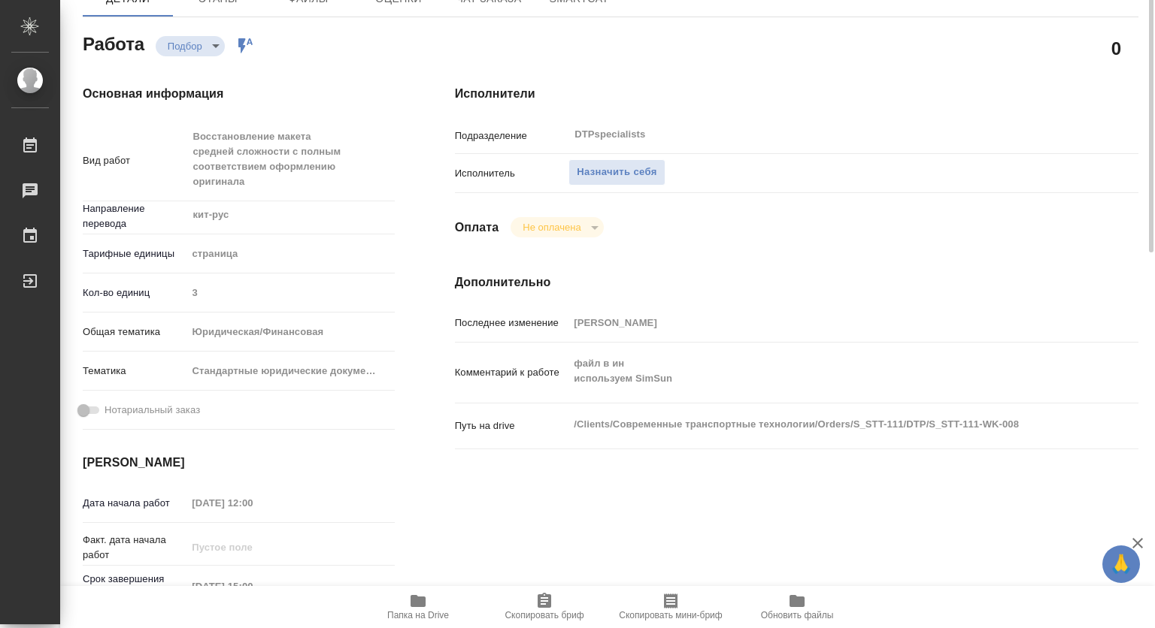
scroll to position [75, 0]
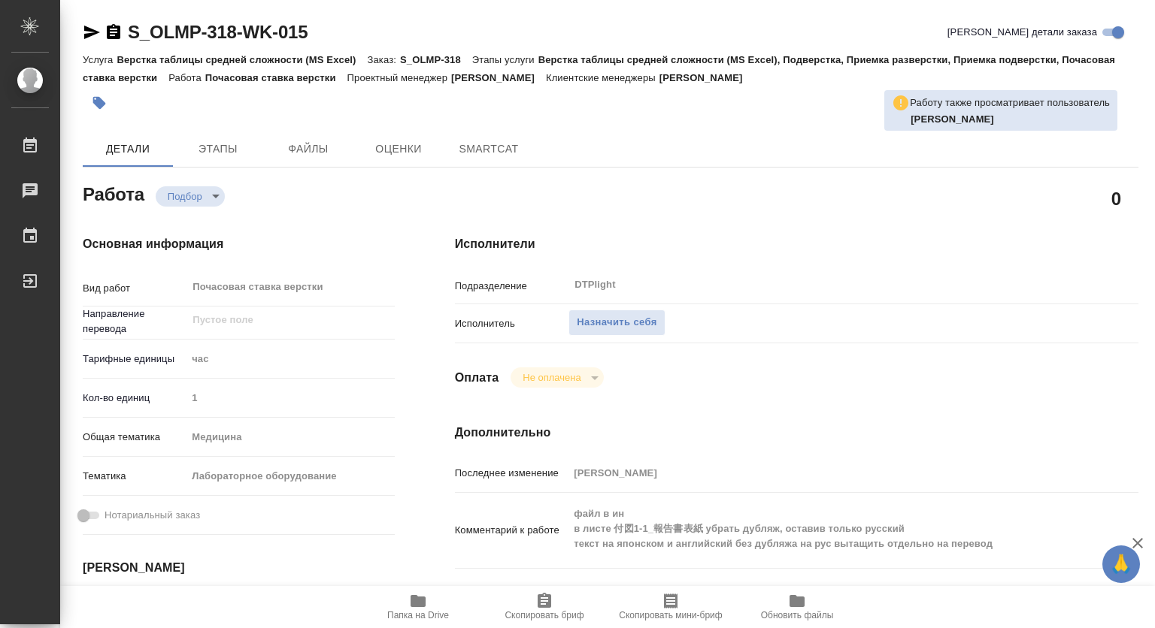
type textarea "x"
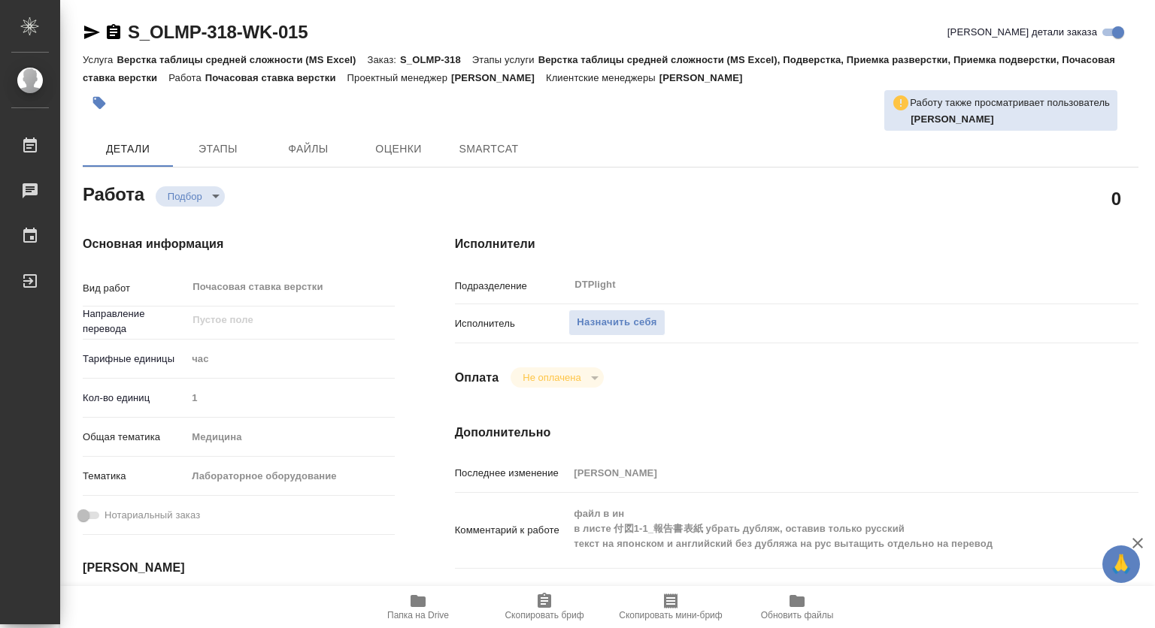
type textarea "x"
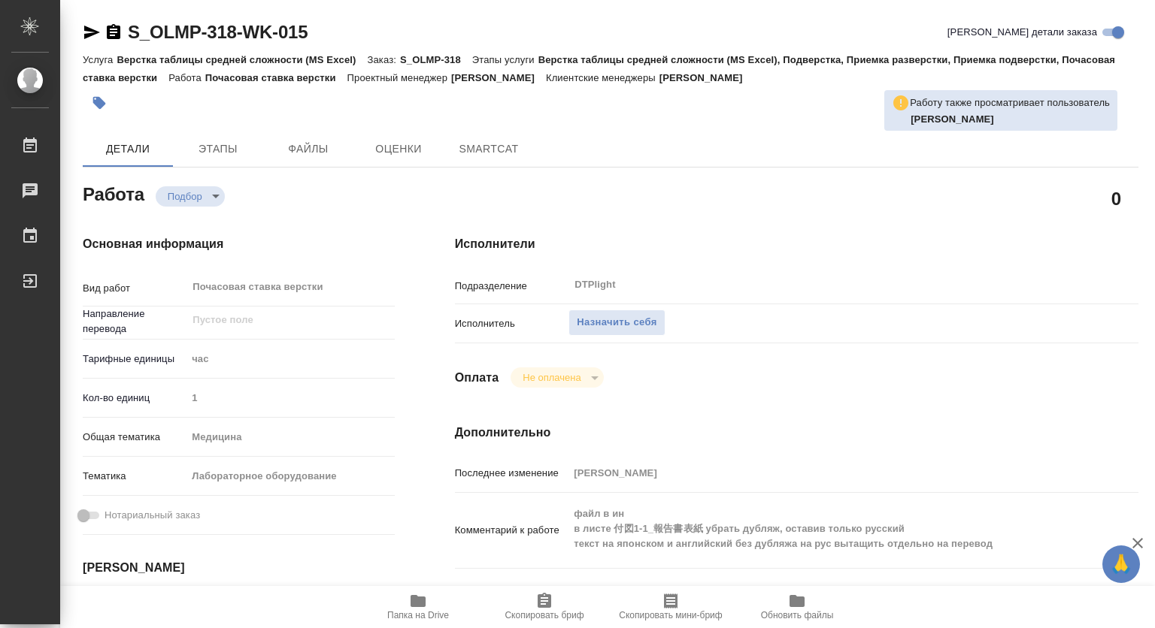
type textarea "x"
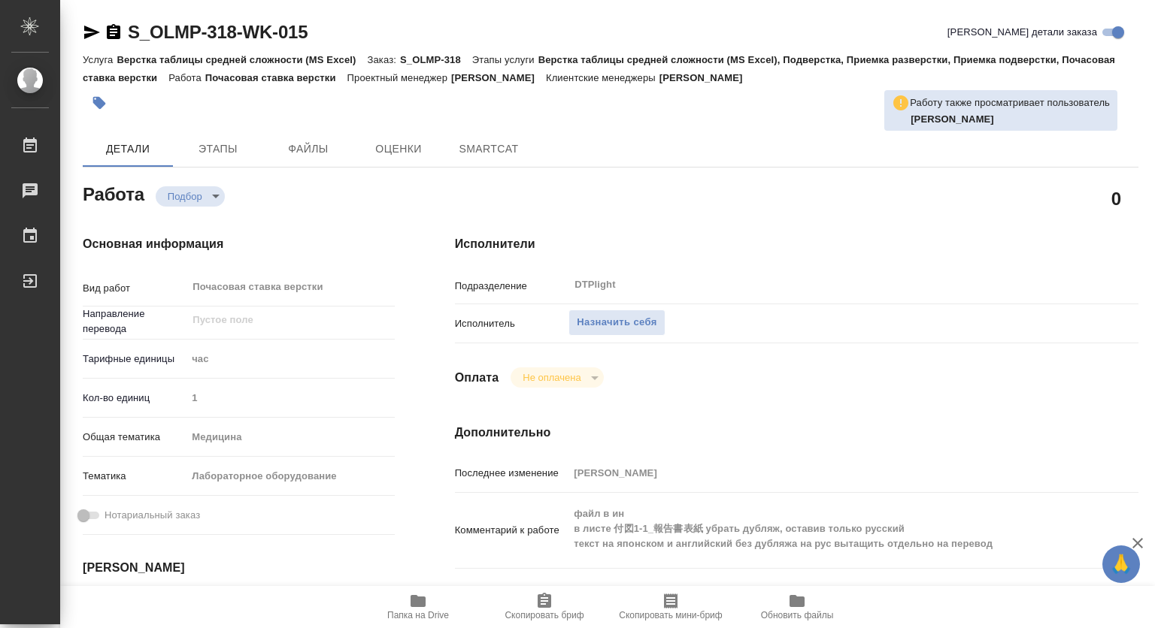
type textarea "x"
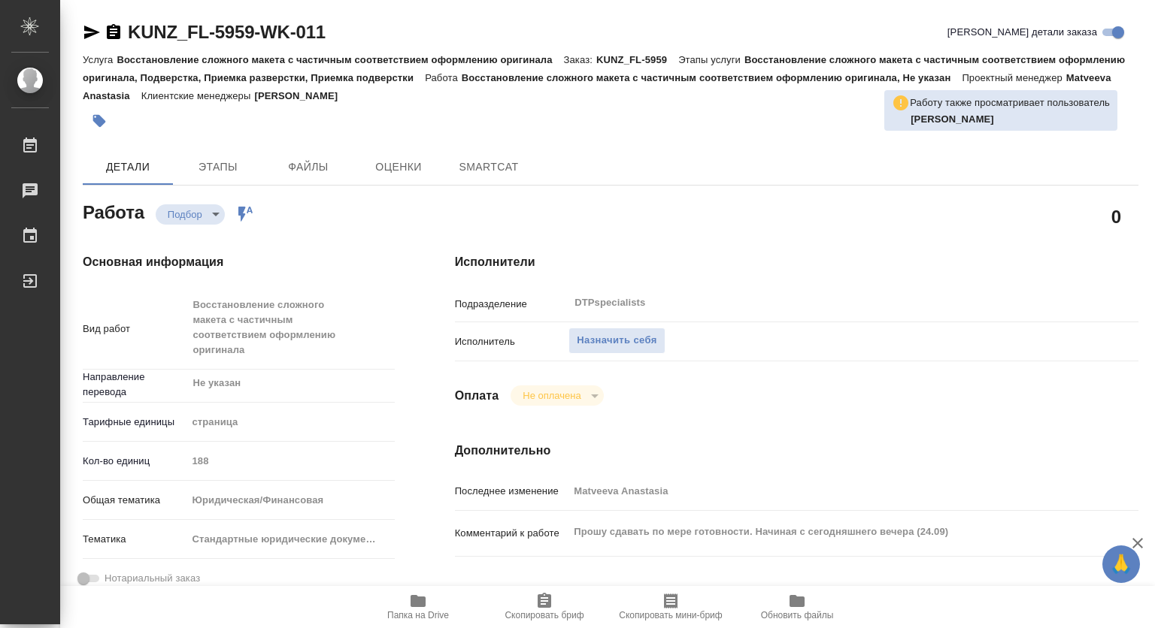
type textarea "x"
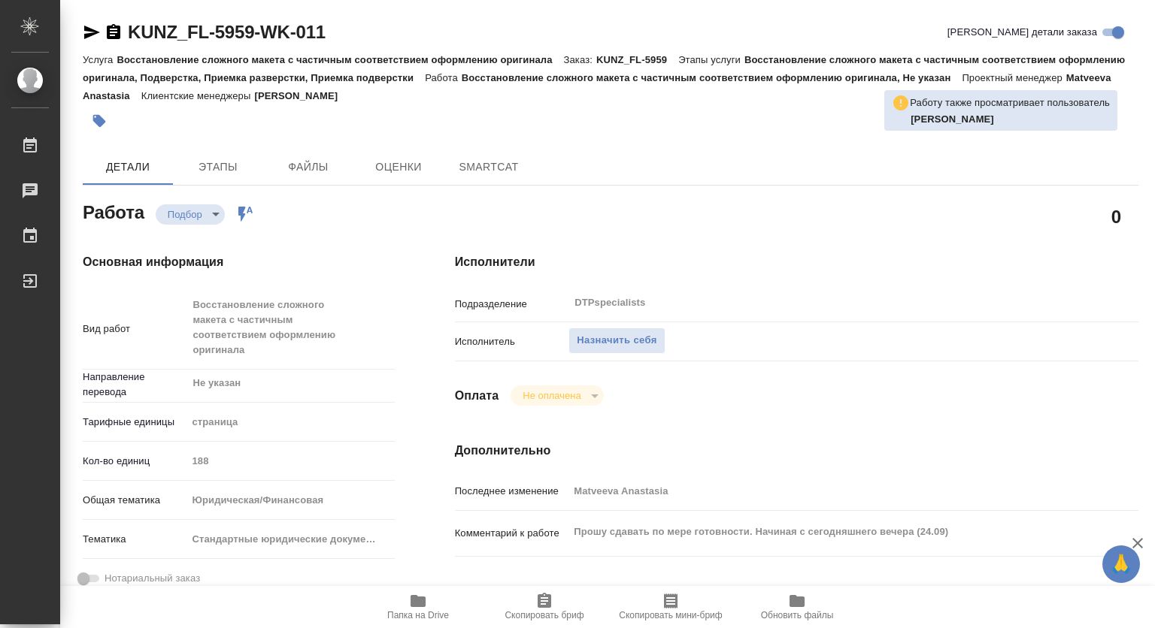
type textarea "x"
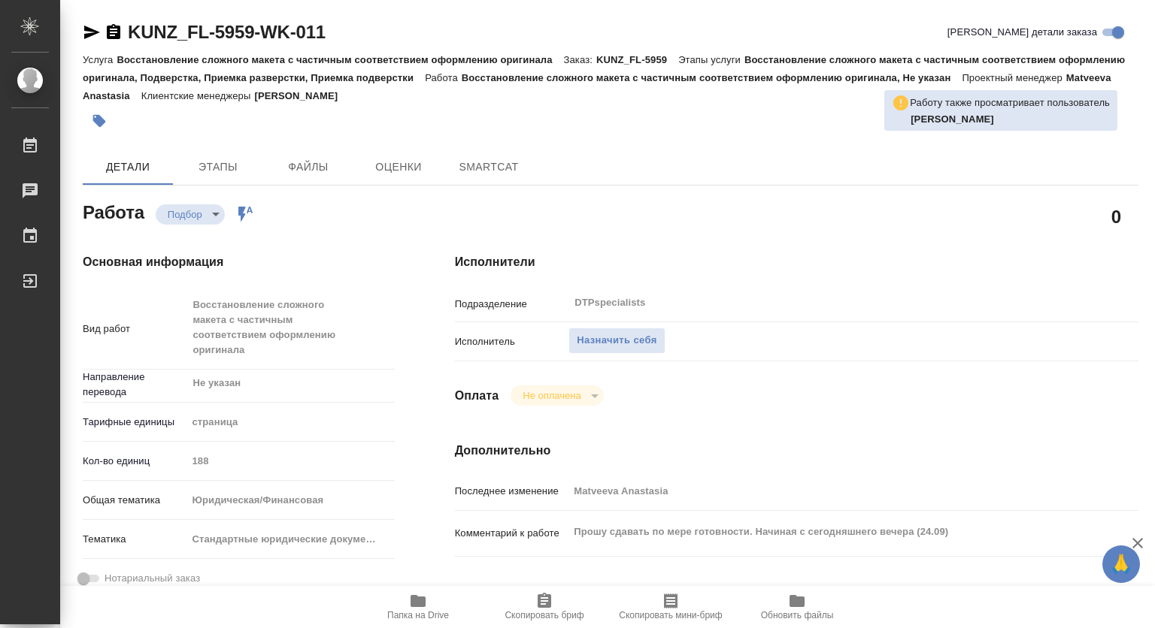
type textarea "x"
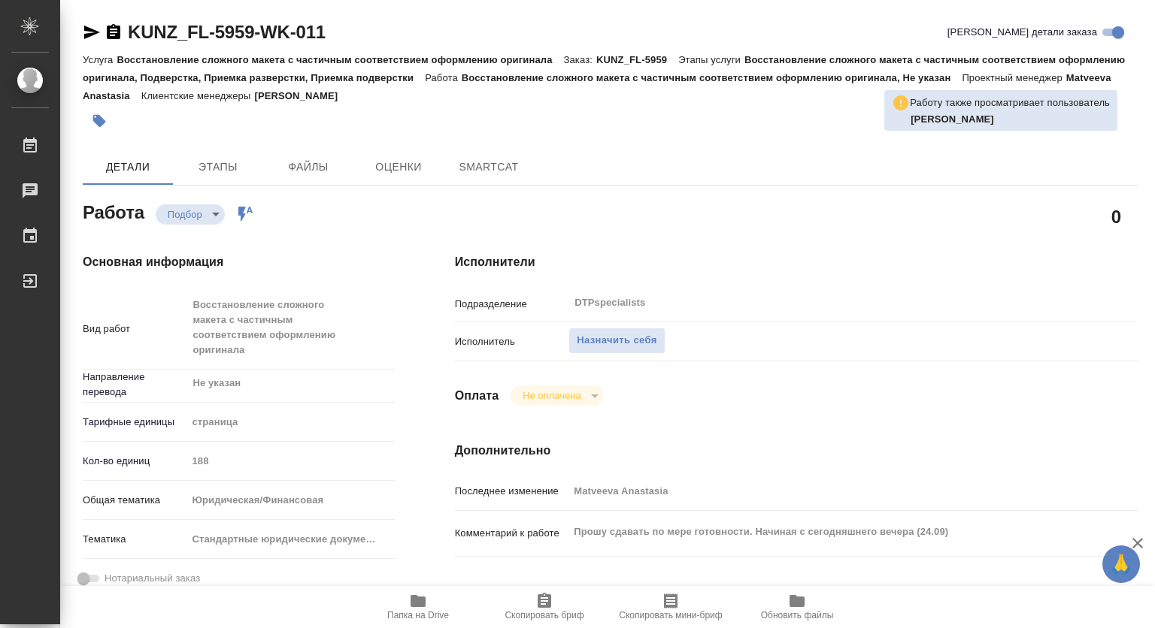
type textarea "x"
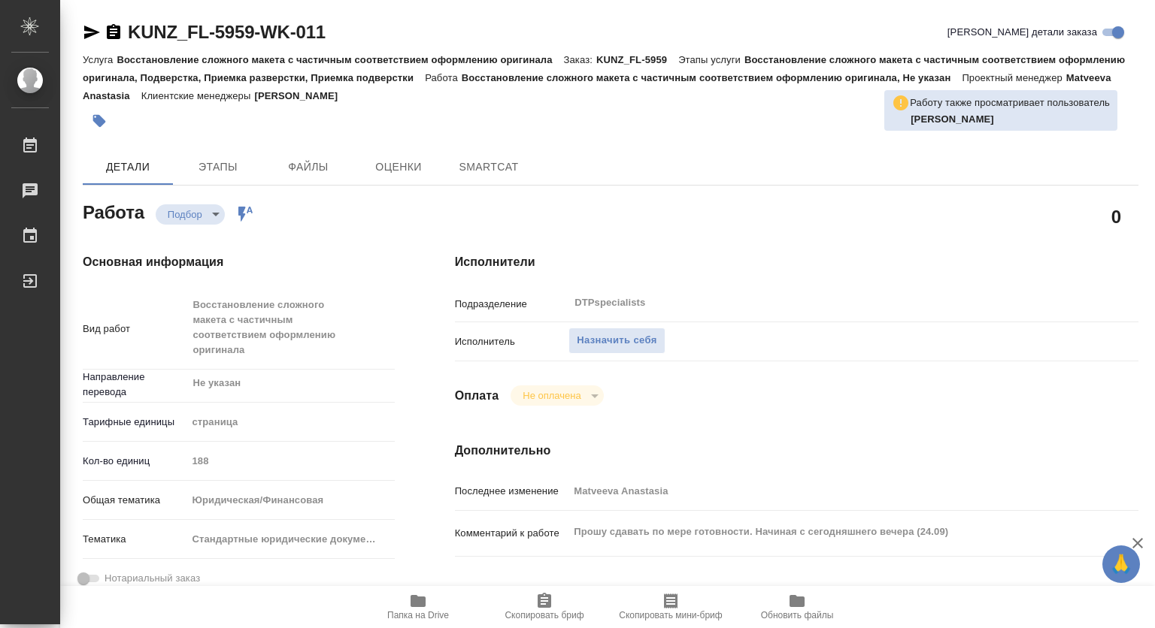
type textarea "x"
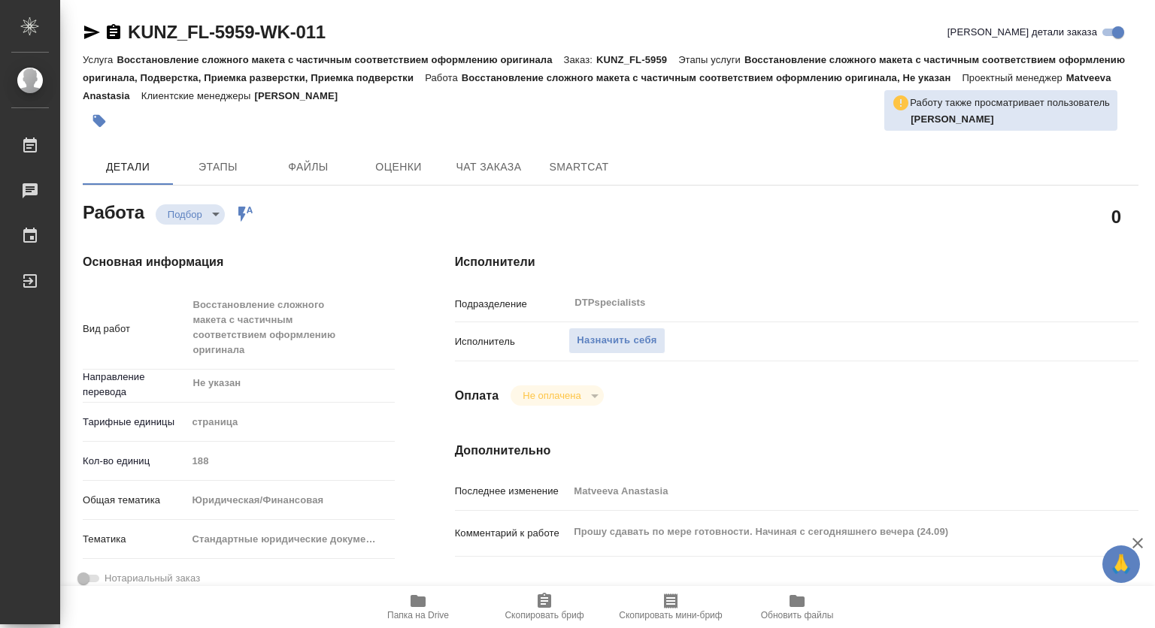
type textarea "x"
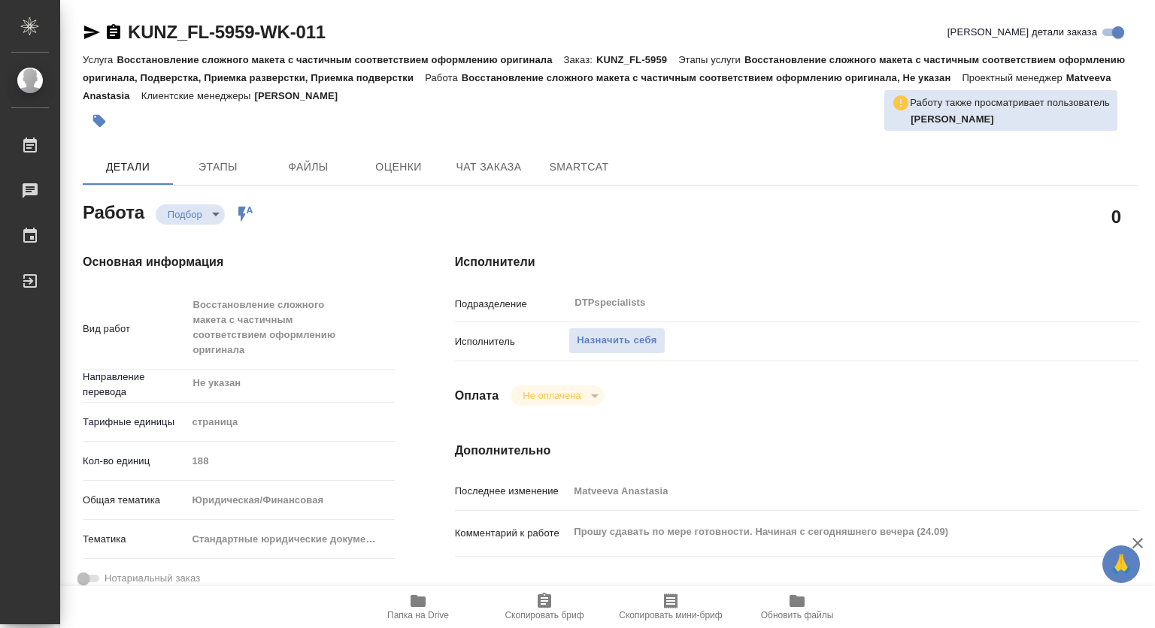
type textarea "x"
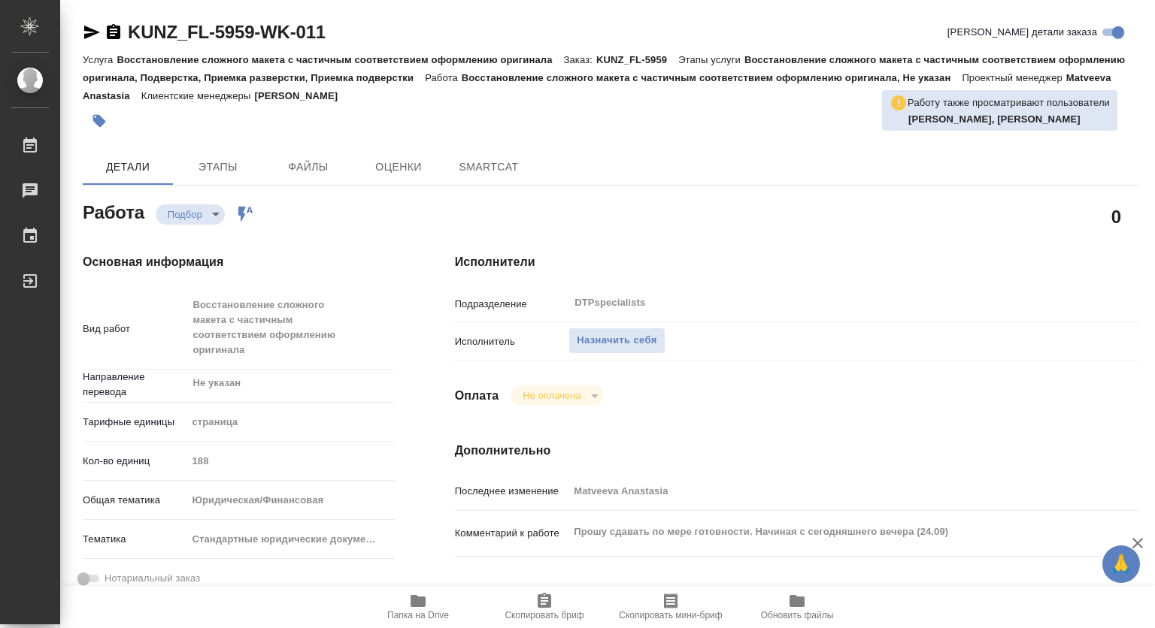
type textarea "x"
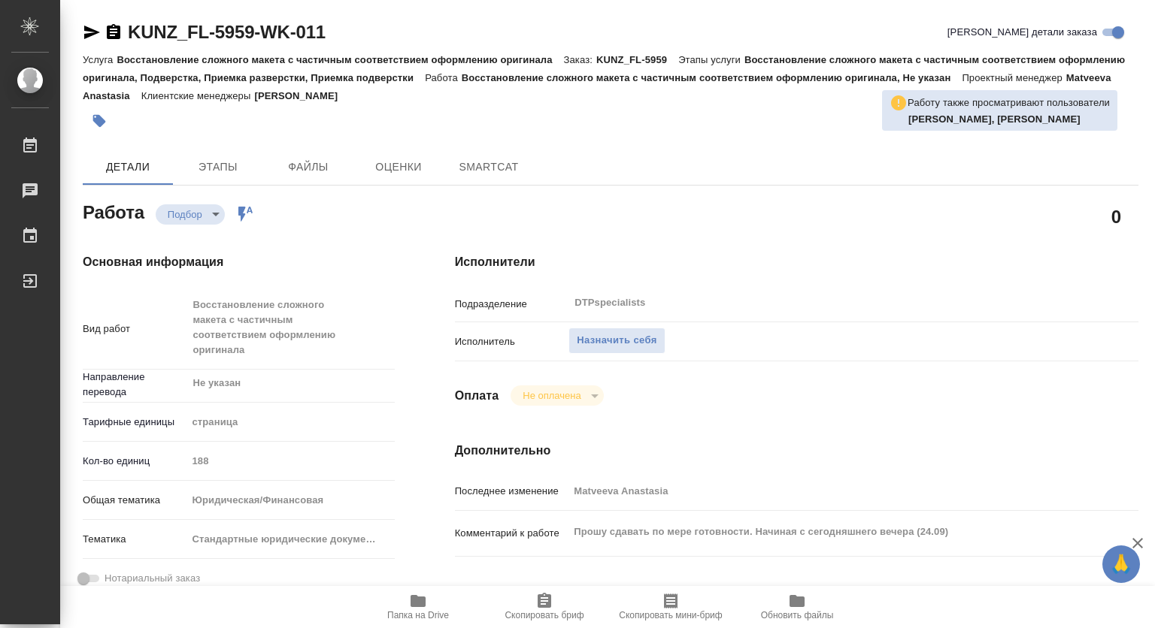
type textarea "x"
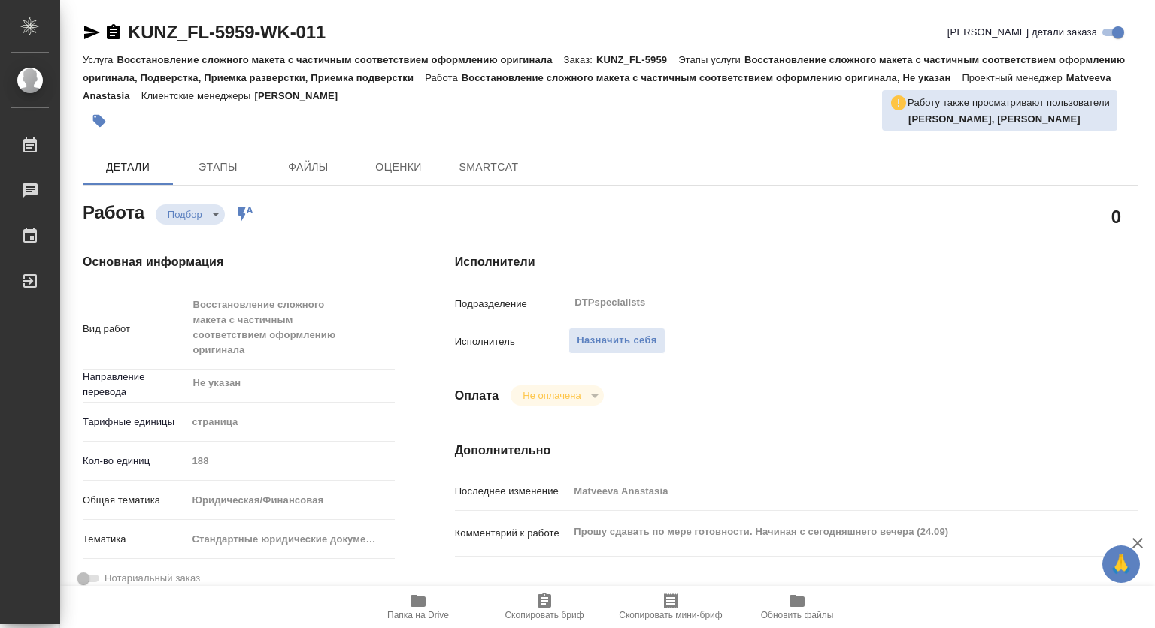
type textarea "x"
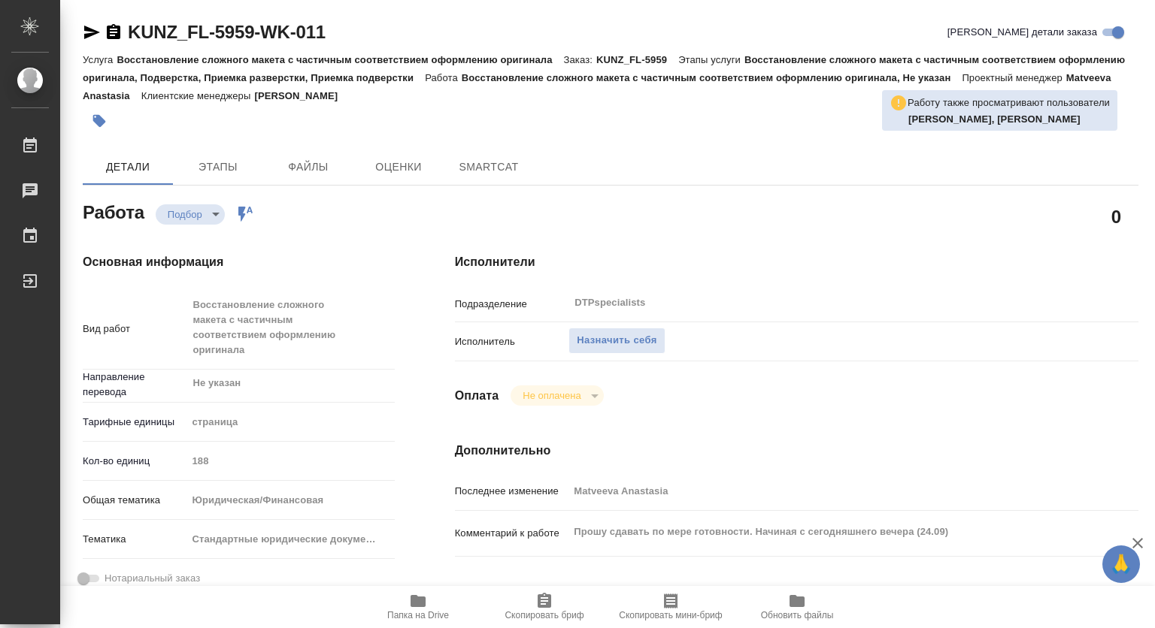
type textarea "x"
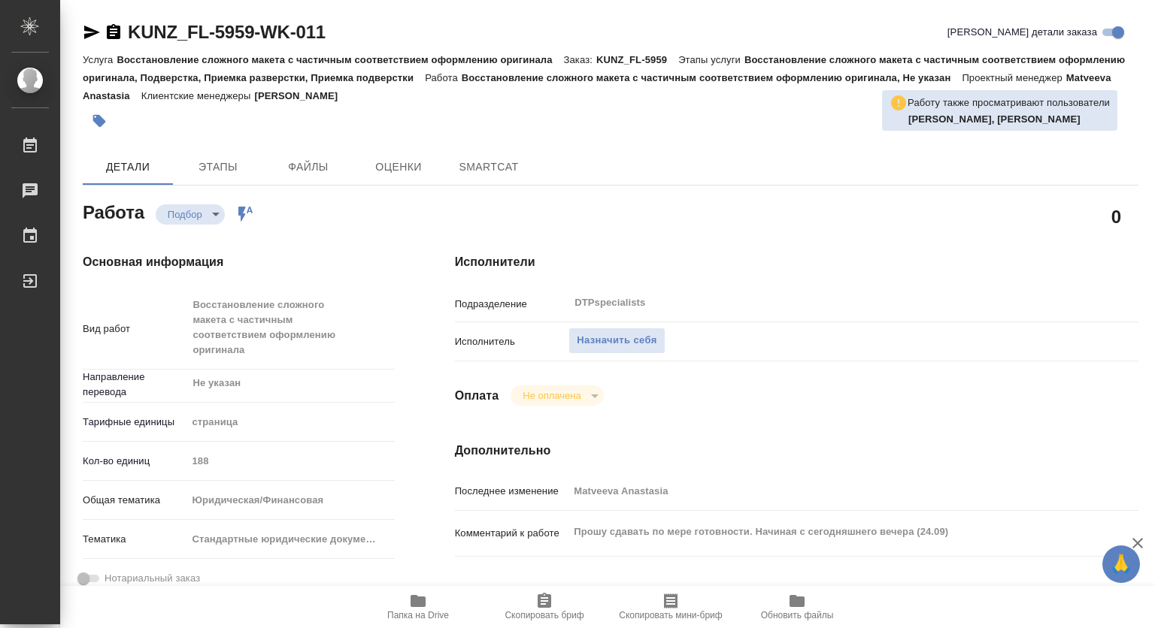
type textarea "x"
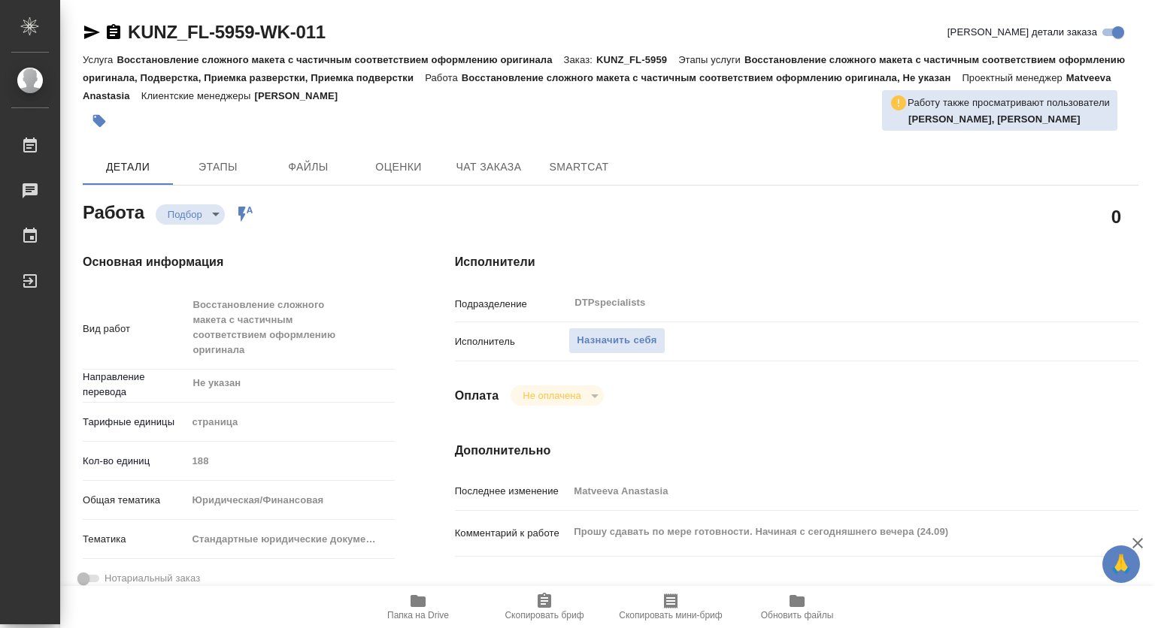
type textarea "x"
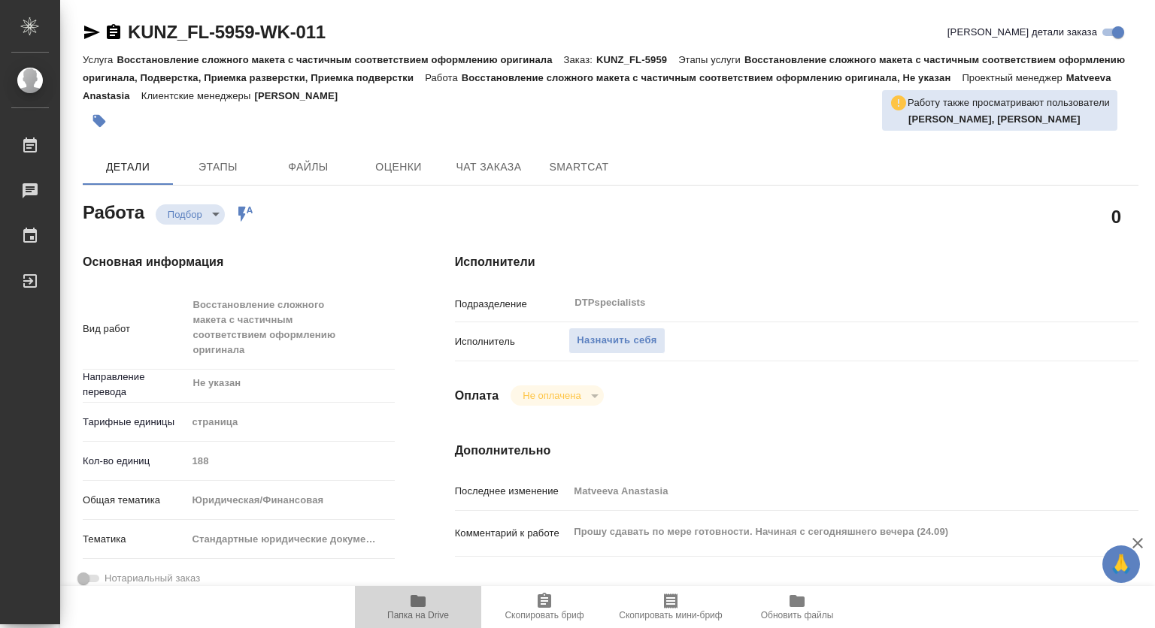
click at [417, 606] on icon "button" at bounding box center [417, 601] width 15 height 12
type textarea "x"
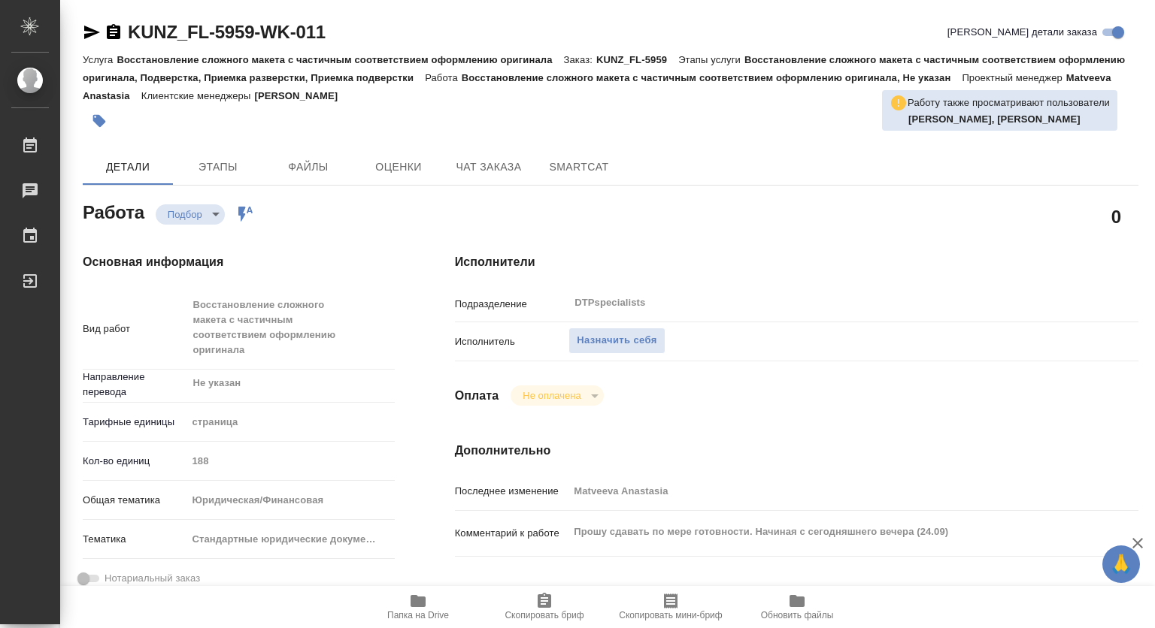
type textarea "x"
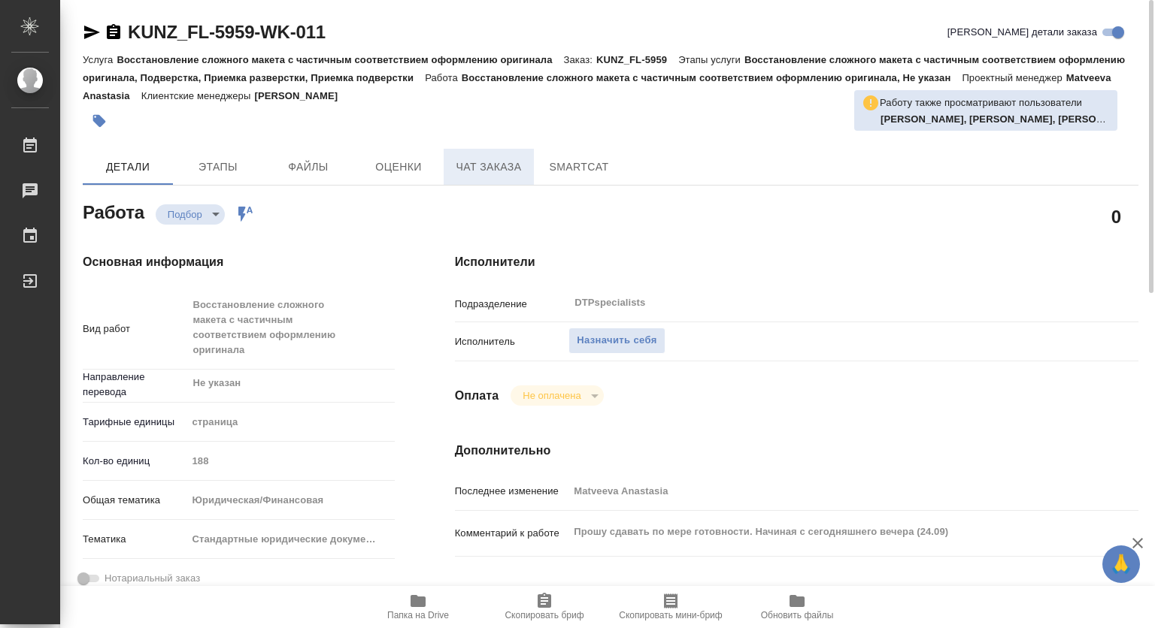
click at [495, 159] on span "Чат заказа" at bounding box center [489, 167] width 72 height 19
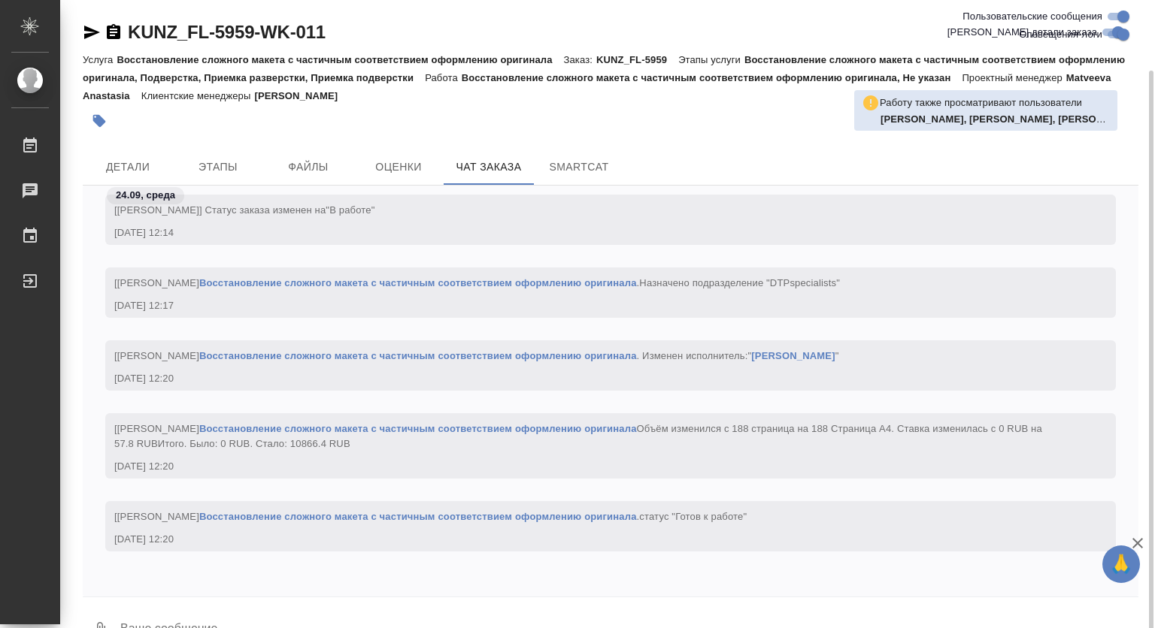
scroll to position [36, 0]
